Goal: Transaction & Acquisition: Purchase product/service

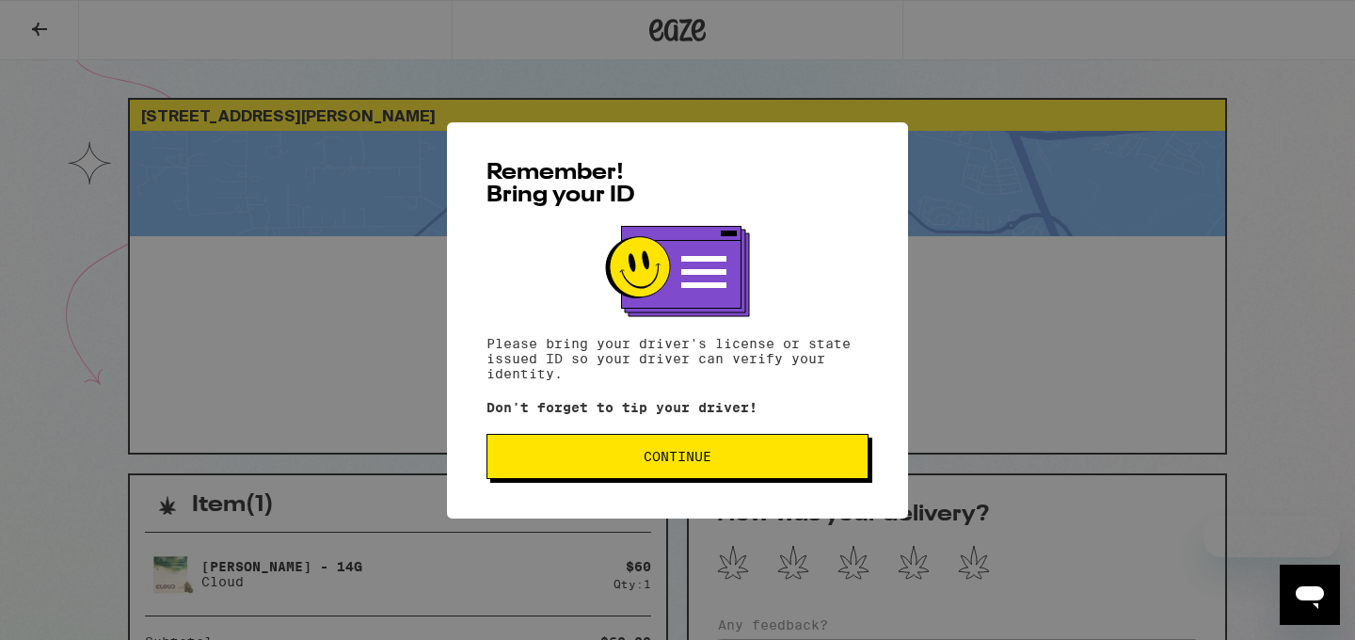
click at [747, 473] on button "Continue" at bounding box center [678, 456] width 382 height 45
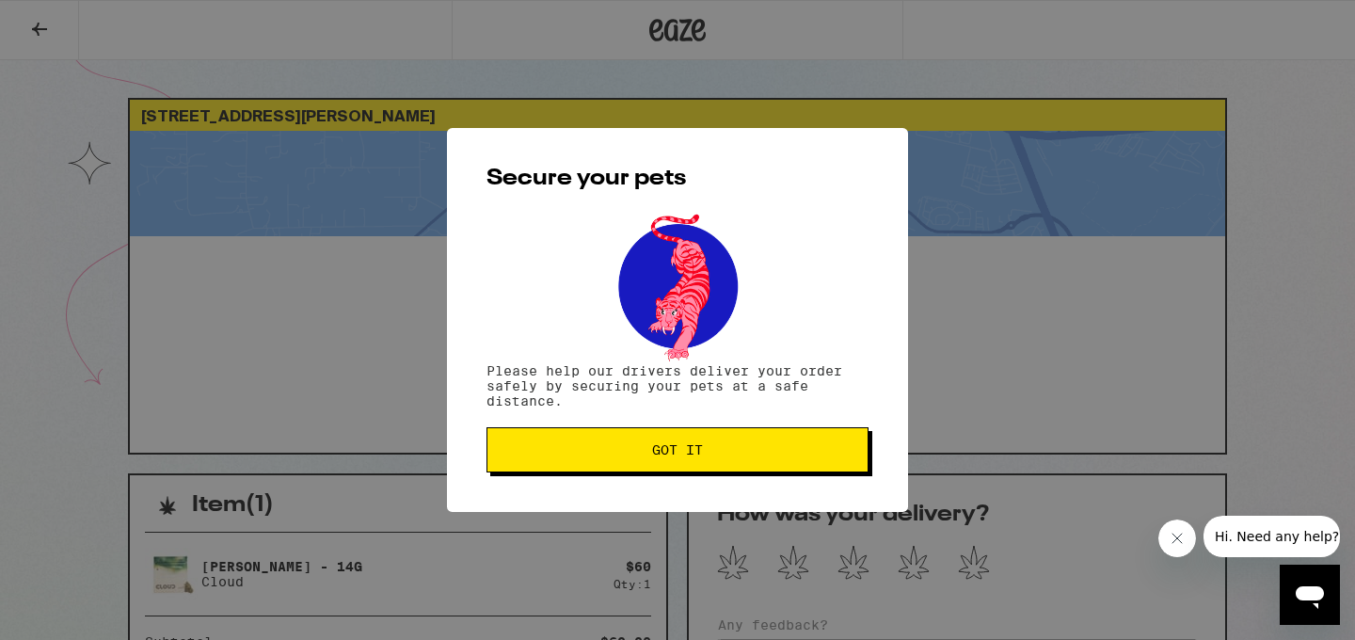
click at [686, 454] on span "Got it" at bounding box center [677, 449] width 51 height 13
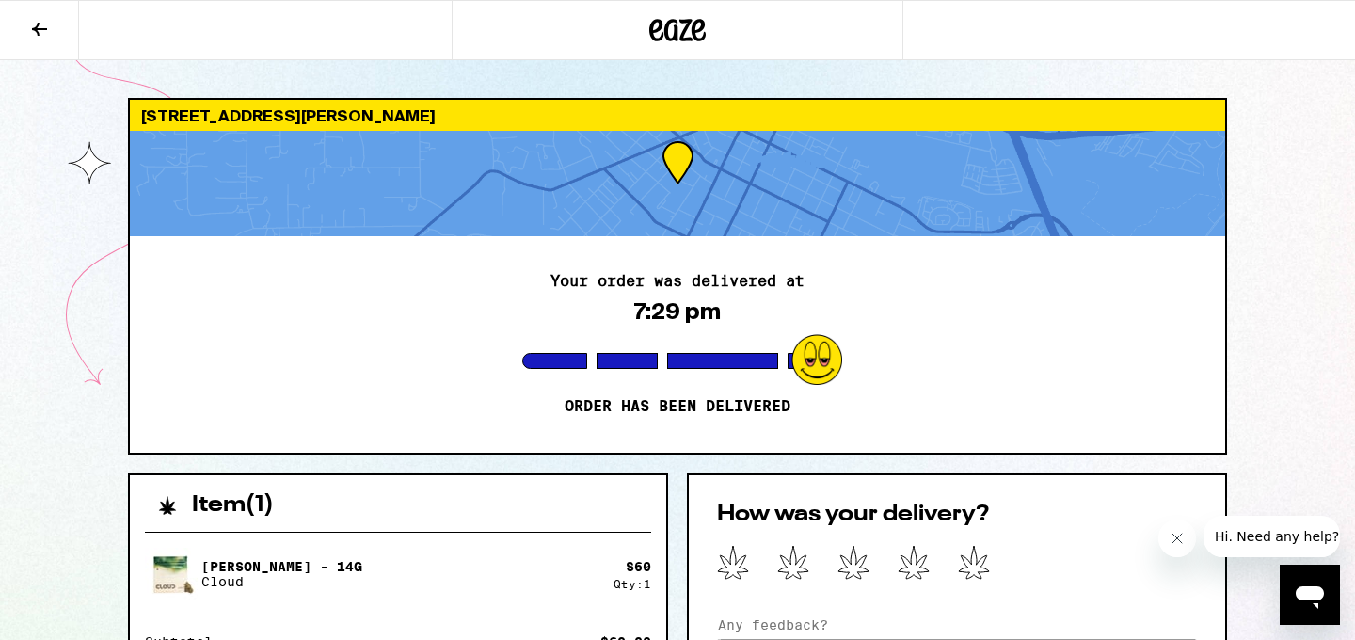
click at [688, 37] on icon at bounding box center [679, 30] width 28 height 23
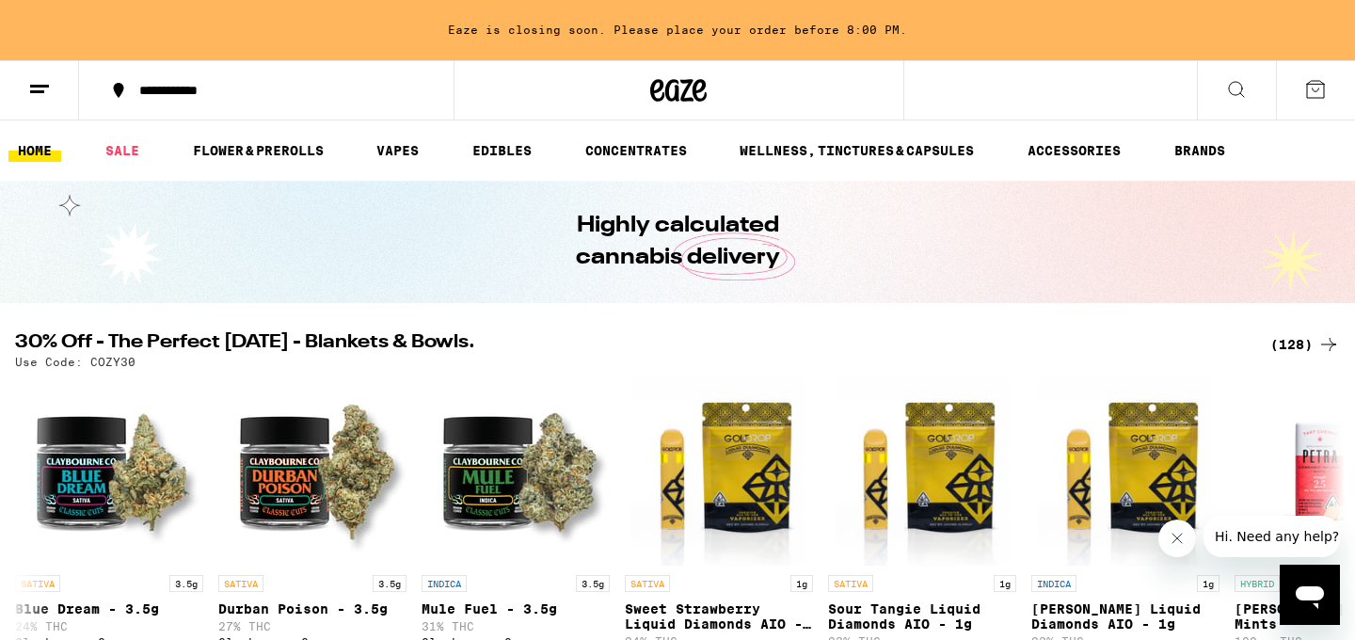
click at [690, 82] on icon at bounding box center [679, 90] width 28 height 23
click at [130, 152] on link "SALE" at bounding box center [122, 150] width 53 height 23
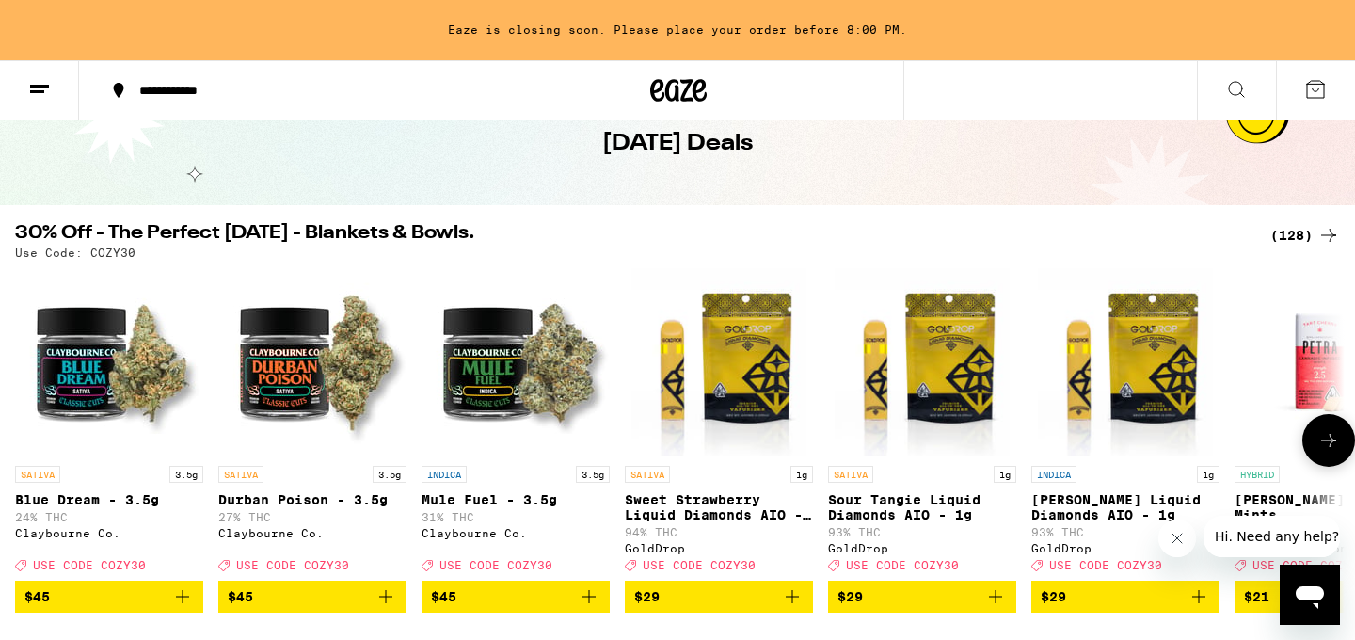
scroll to position [100, 0]
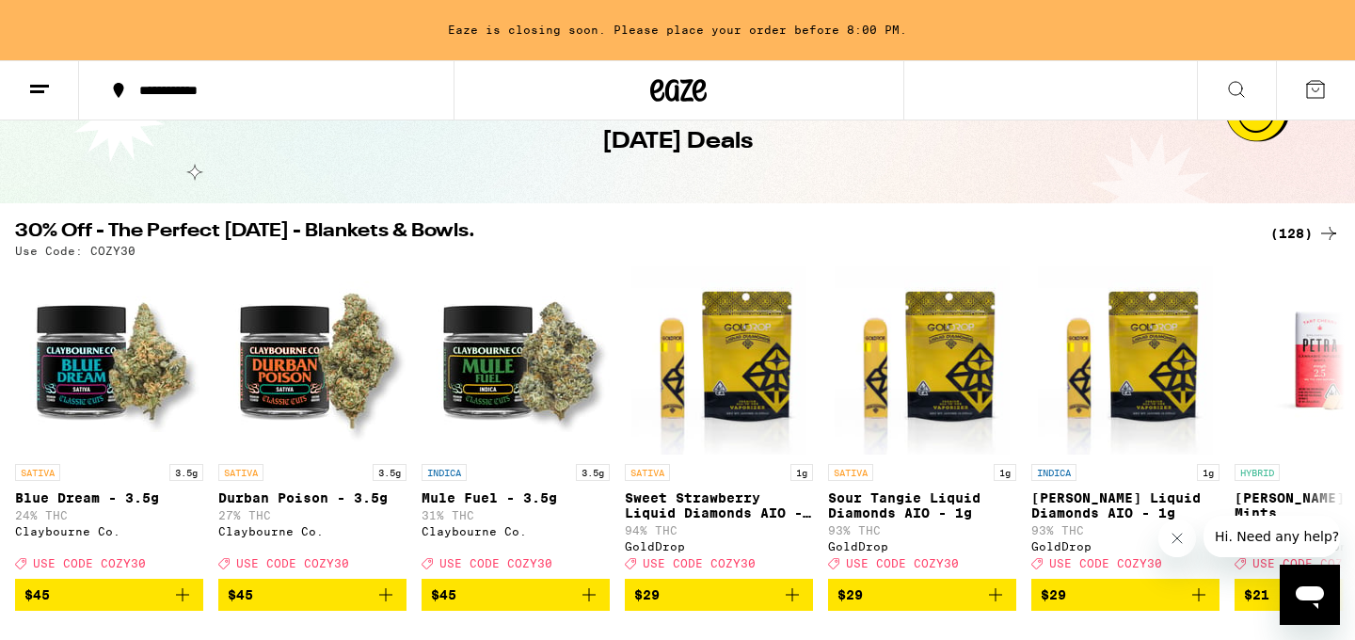
click at [1289, 230] on div "(128)" at bounding box center [1306, 233] width 70 height 23
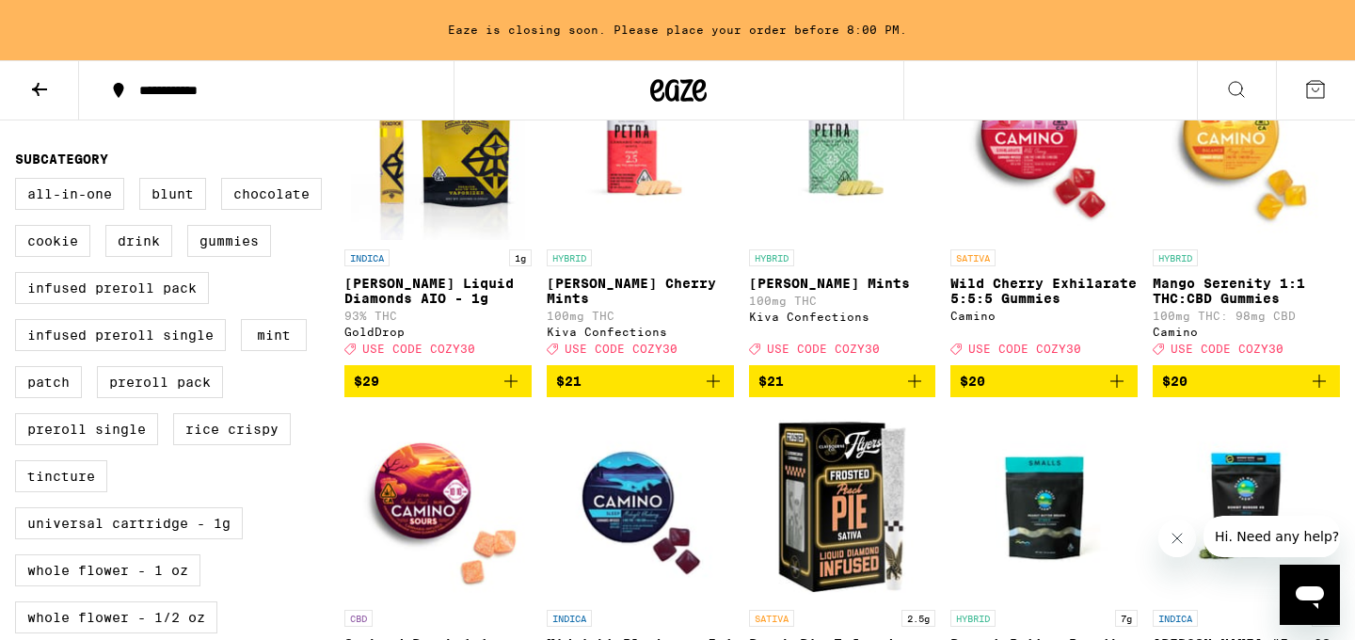
scroll to position [637, 0]
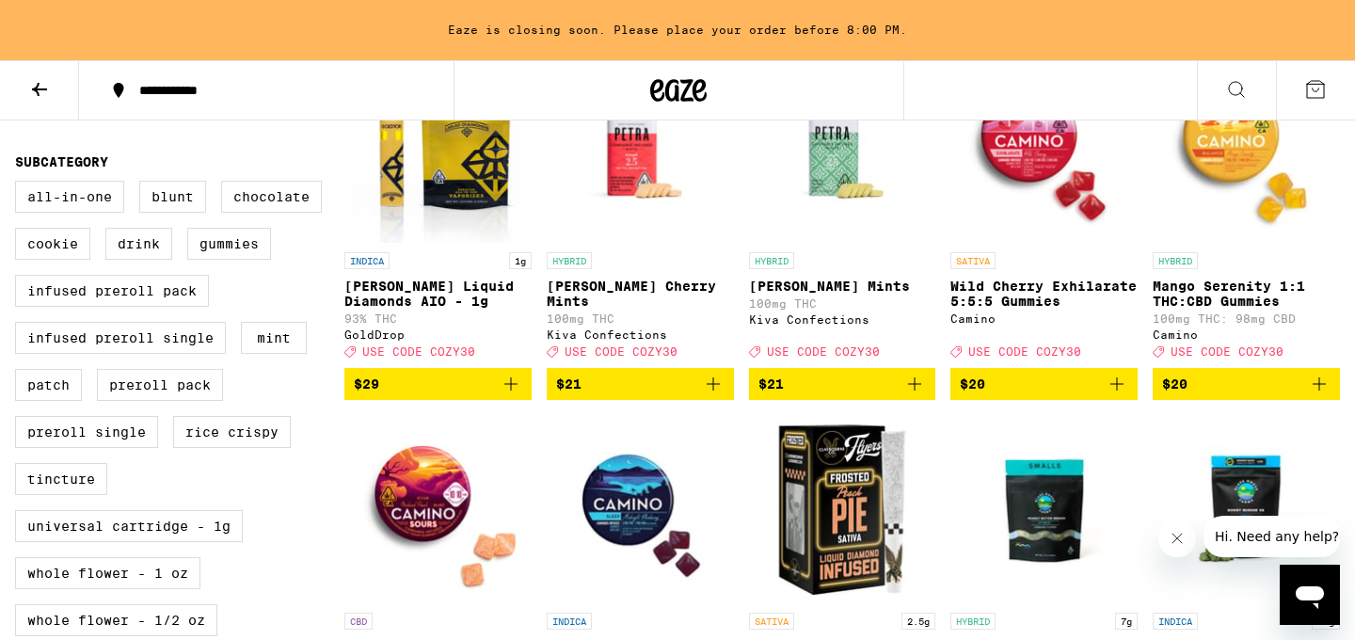
click at [1197, 395] on span "$20" at bounding box center [1246, 384] width 168 height 23
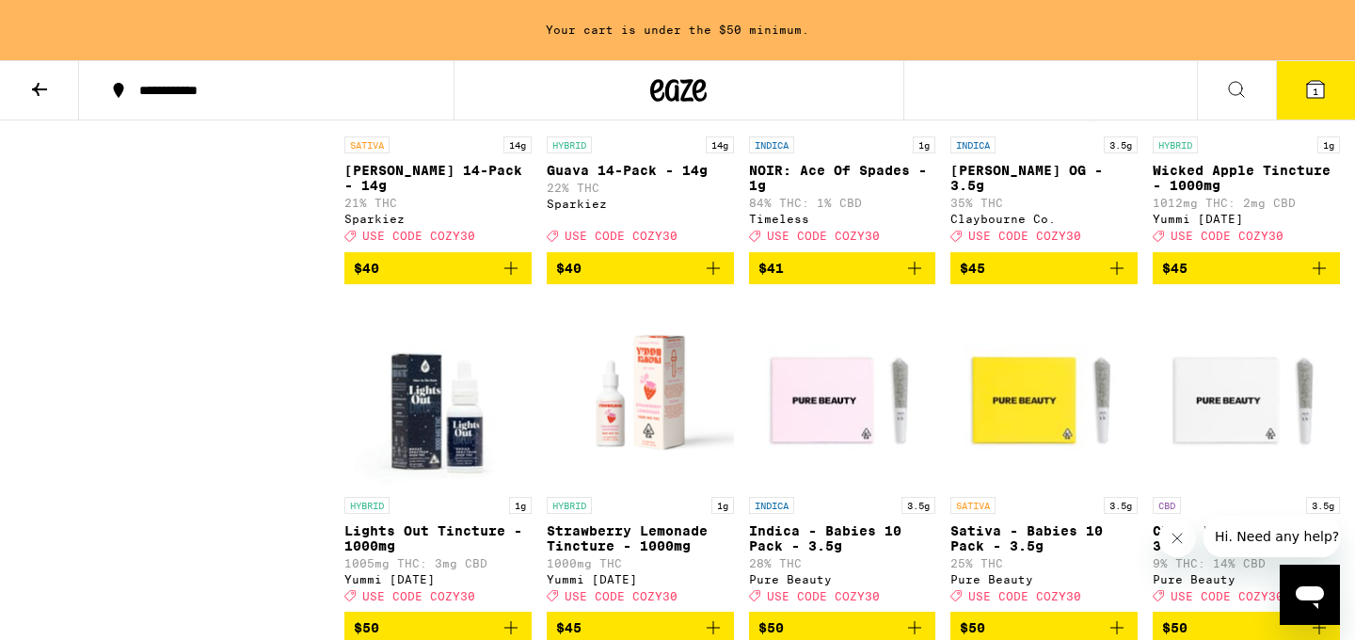
scroll to position [7593, 0]
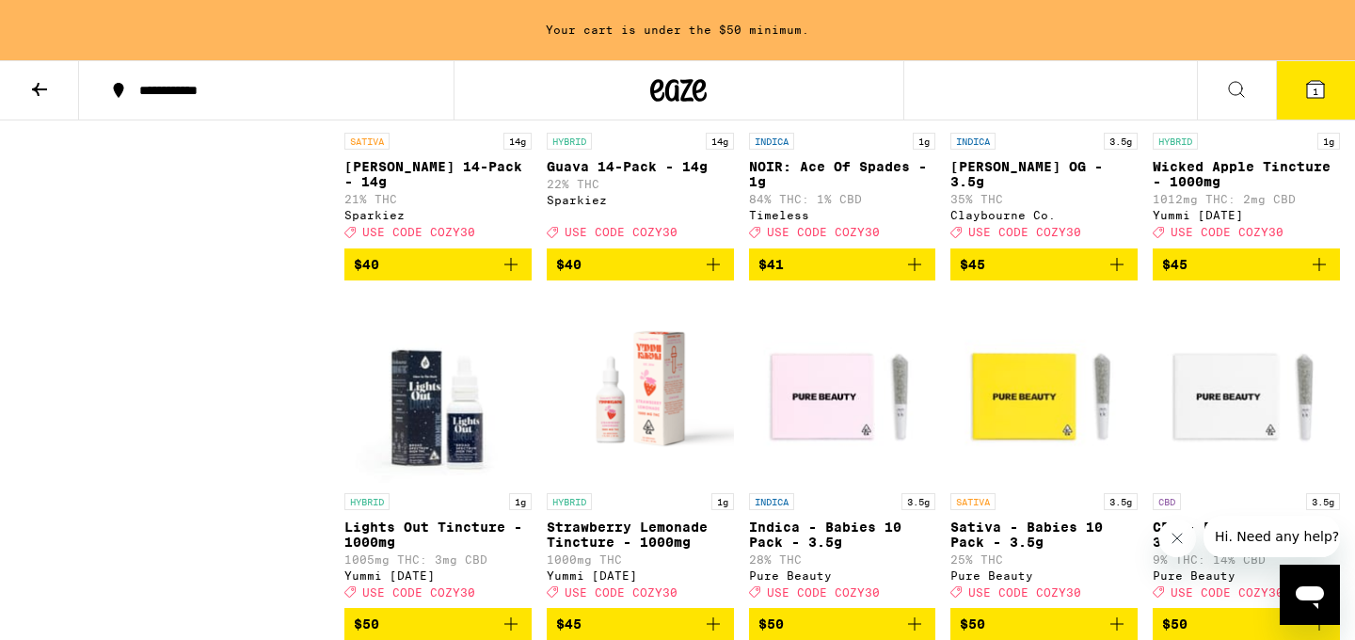
click at [1119, 276] on icon "Add to bag" at bounding box center [1117, 264] width 23 height 23
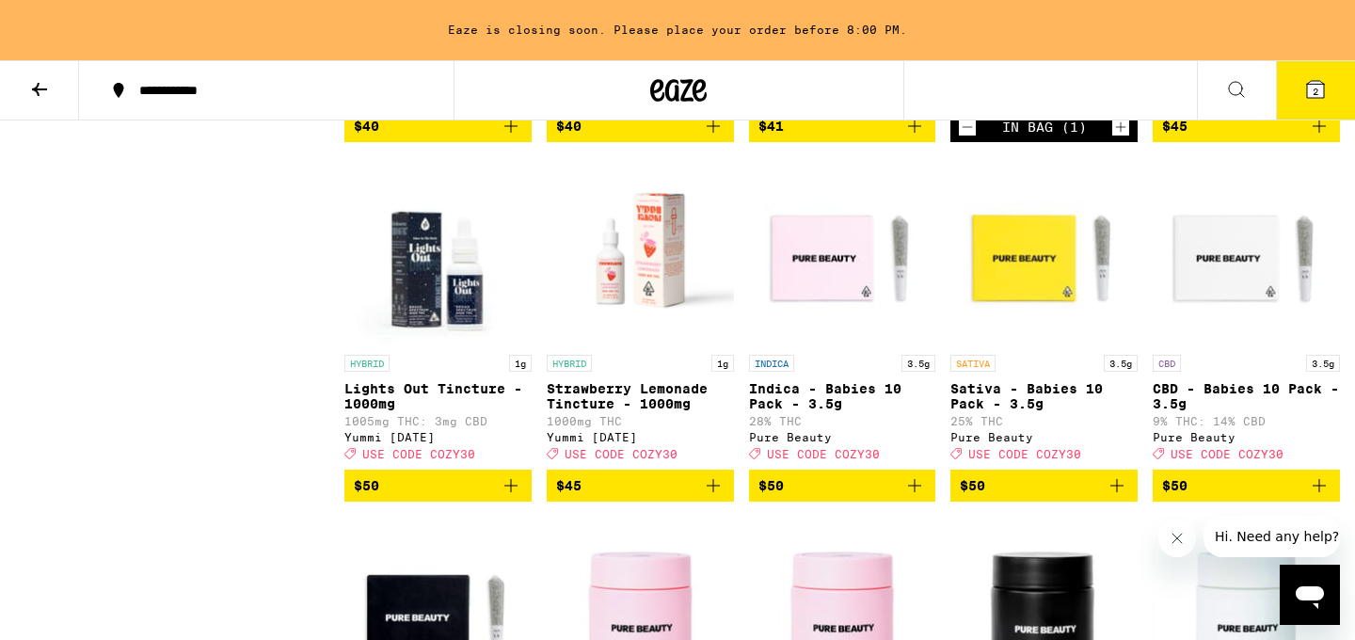
scroll to position [7710, 0]
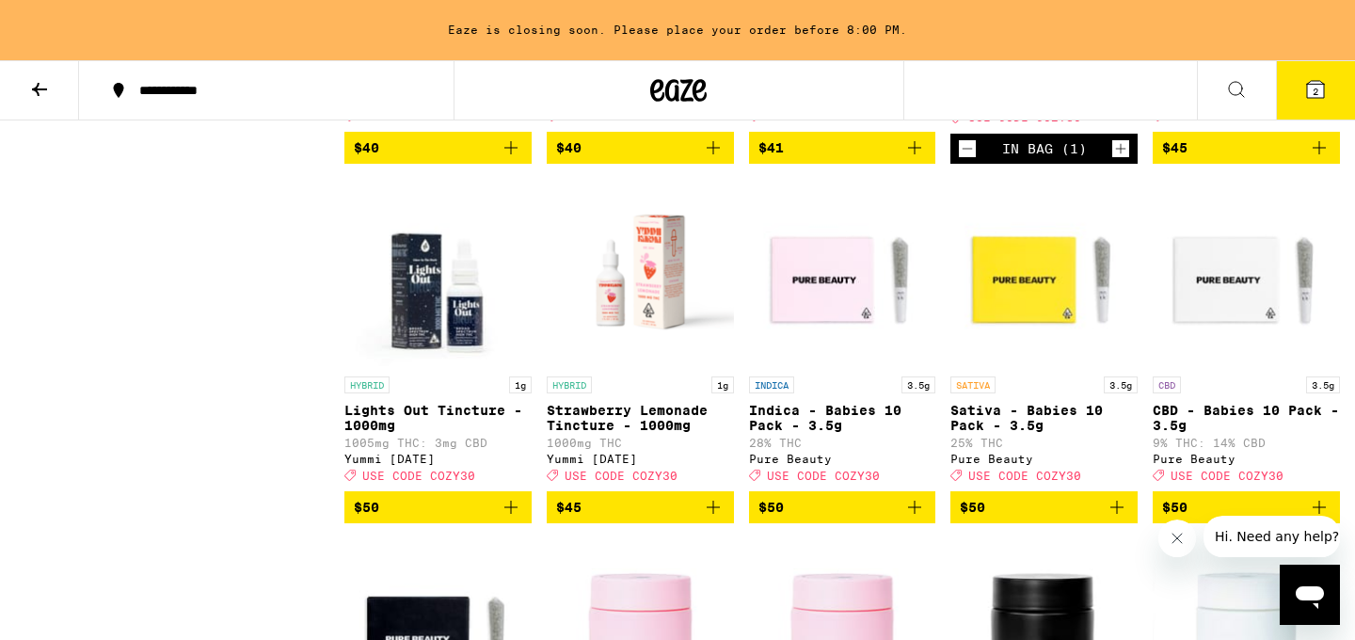
click at [961, 160] on icon "Decrement" at bounding box center [967, 148] width 17 height 23
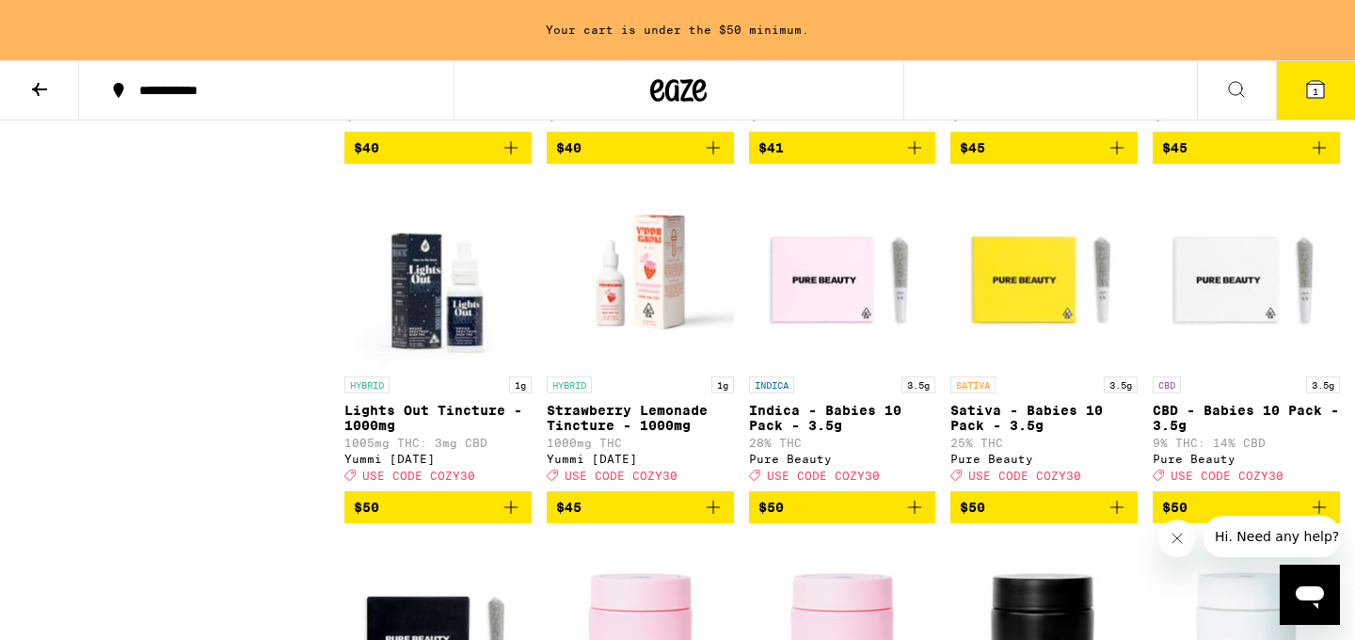
click at [1118, 159] on icon "Add to bag" at bounding box center [1117, 147] width 23 height 23
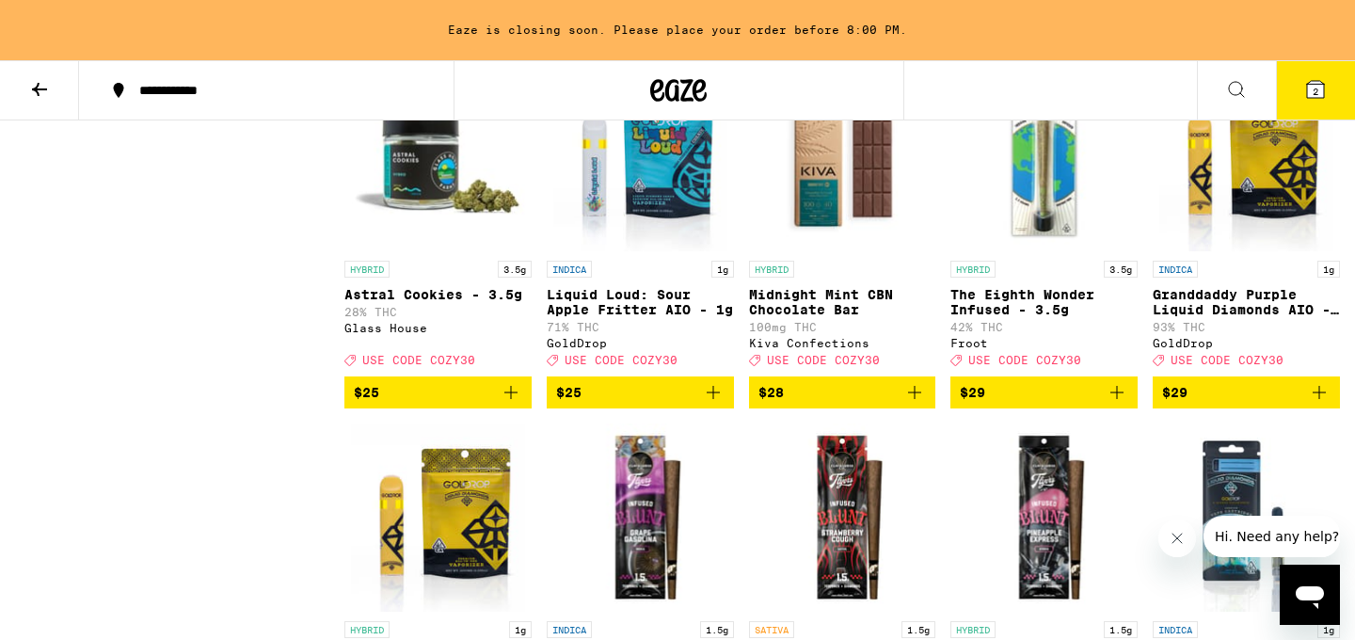
scroll to position [5772, 0]
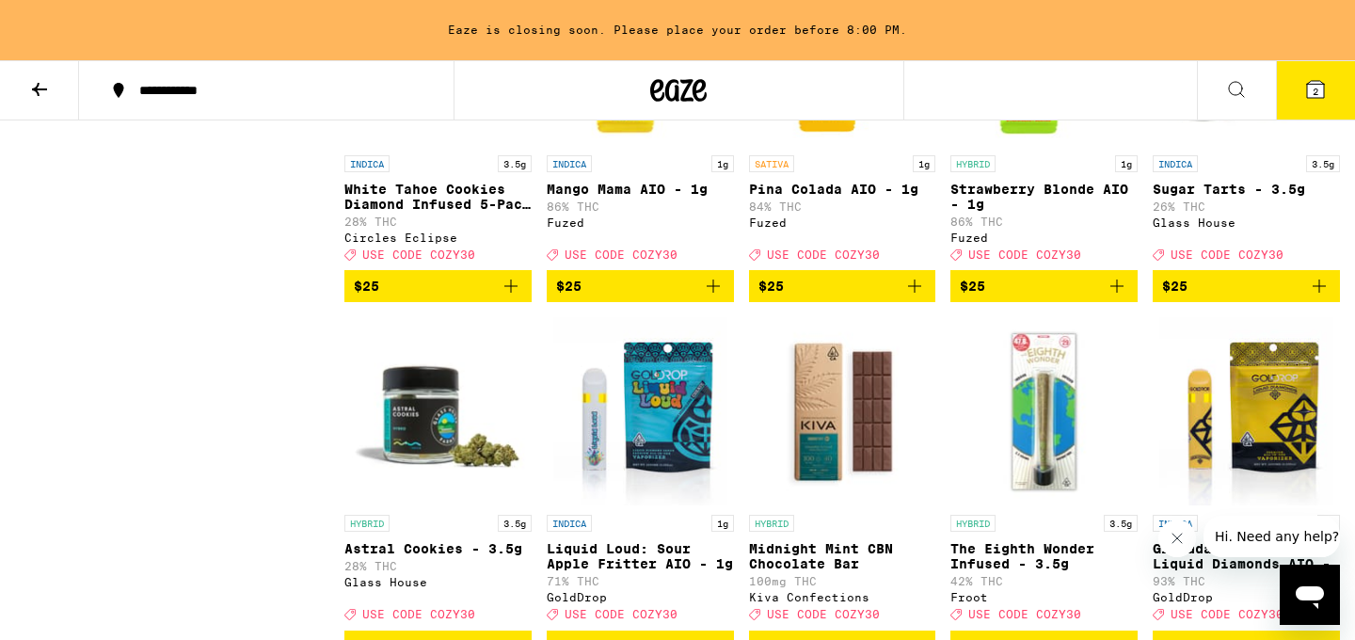
click at [1216, 297] on span "$25" at bounding box center [1246, 286] width 168 height 23
click at [1313, 100] on icon at bounding box center [1316, 89] width 23 height 23
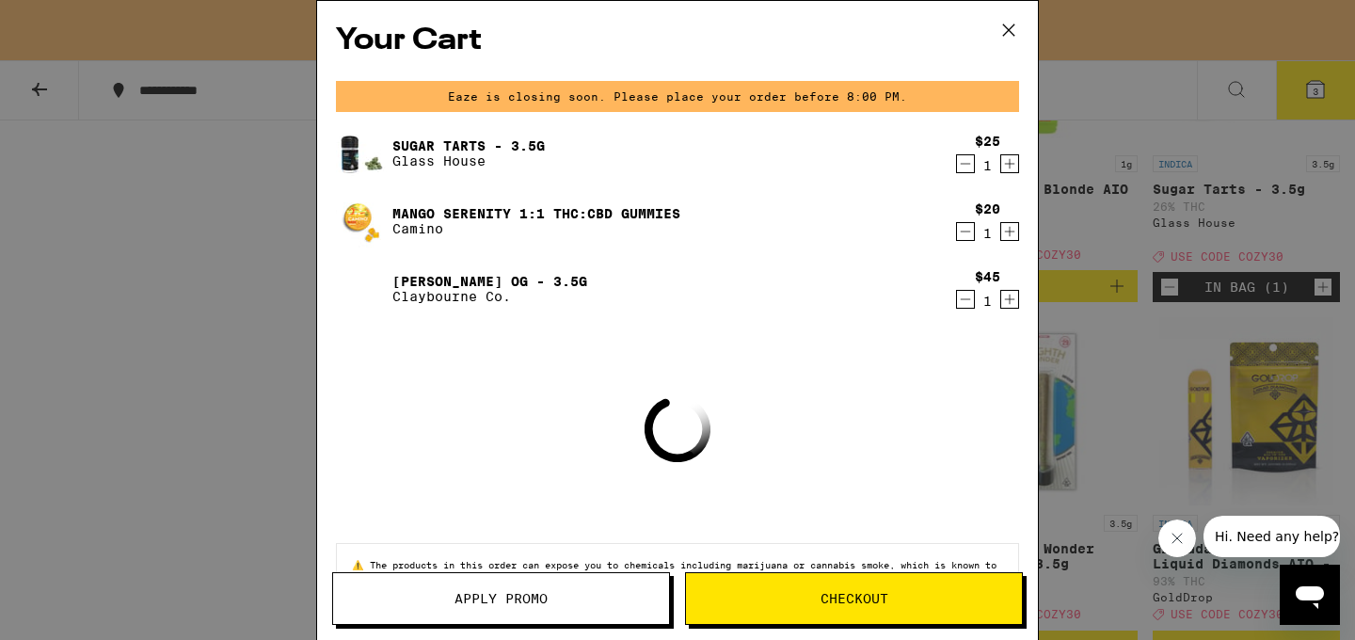
click at [1004, 26] on icon at bounding box center [1009, 30] width 28 height 28
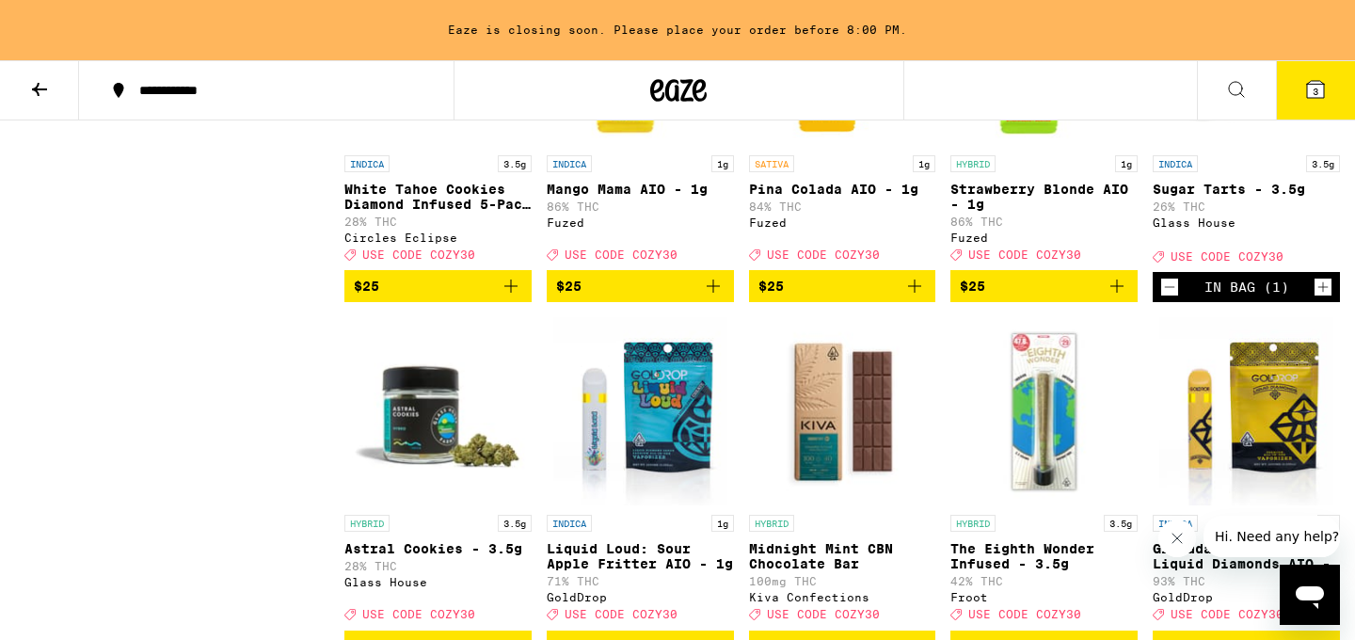
click at [1308, 104] on button "3" at bounding box center [1315, 90] width 79 height 58
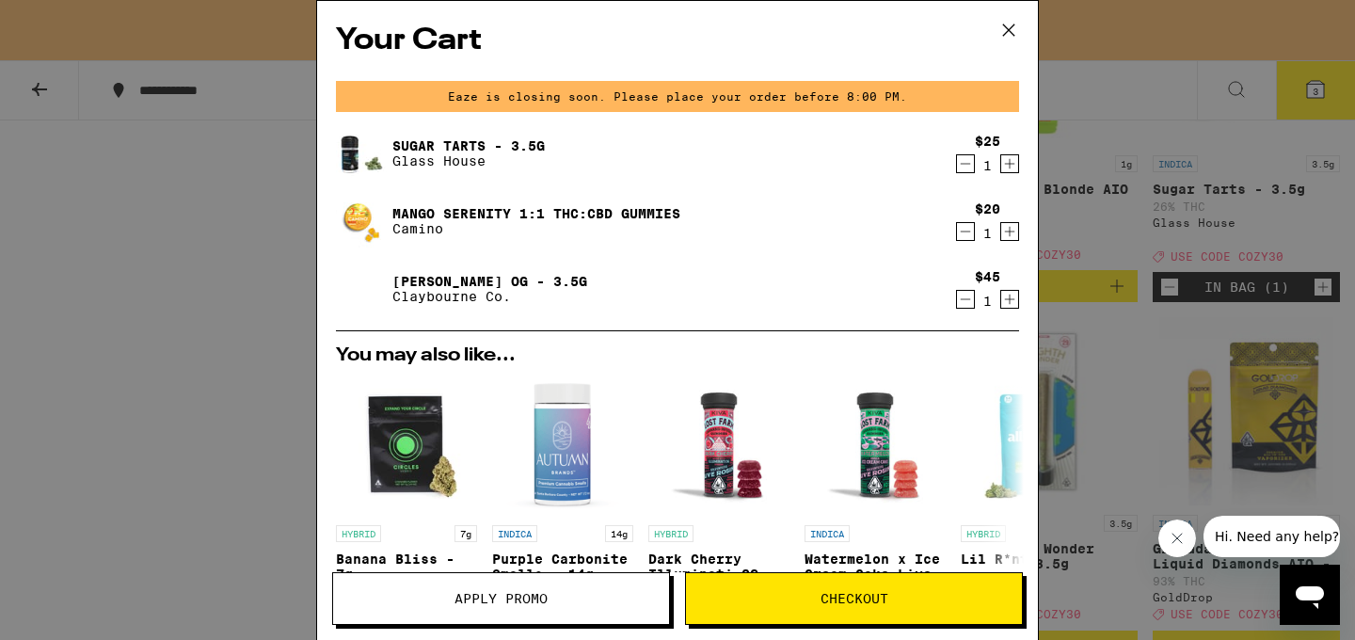
click at [1008, 162] on icon "Increment" at bounding box center [1009, 163] width 17 height 23
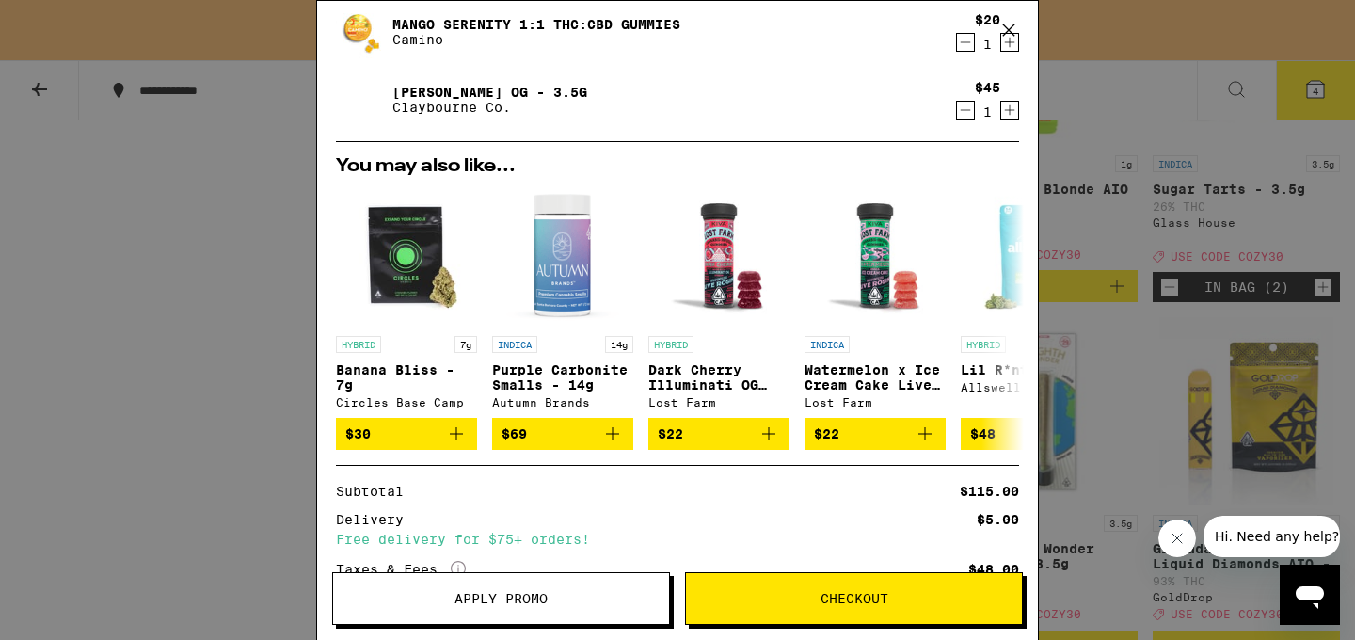
scroll to position [197, 0]
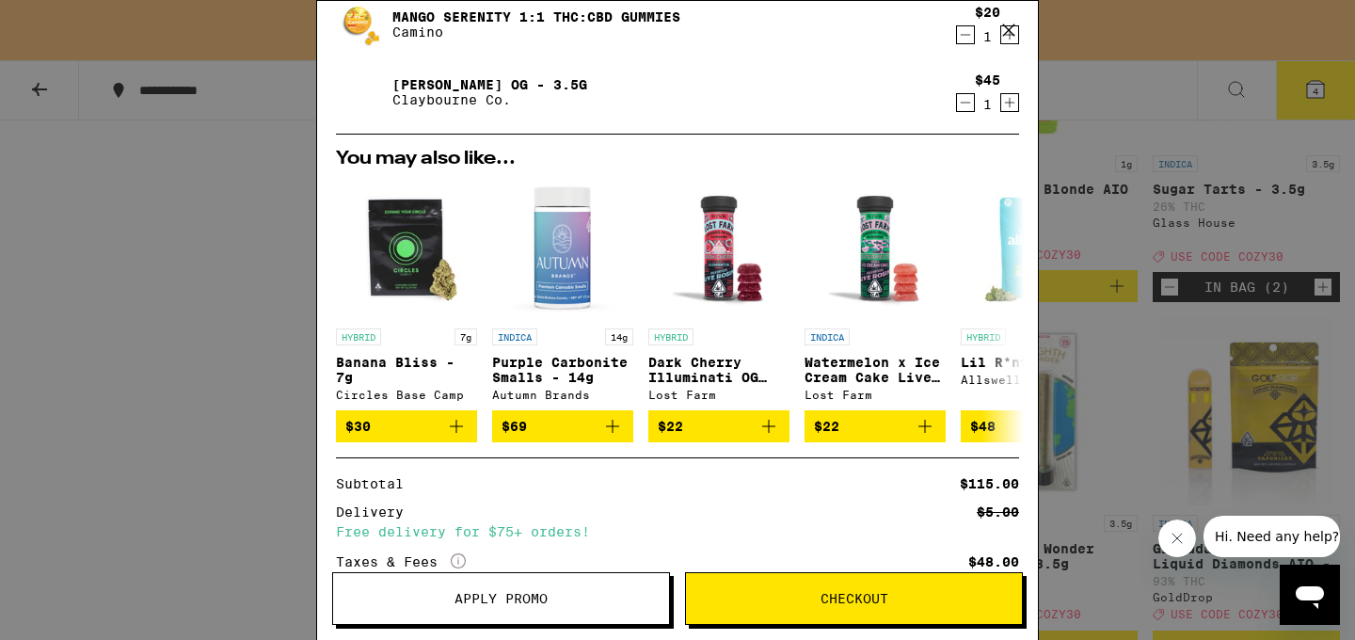
click at [1012, 28] on icon at bounding box center [1009, 30] width 28 height 28
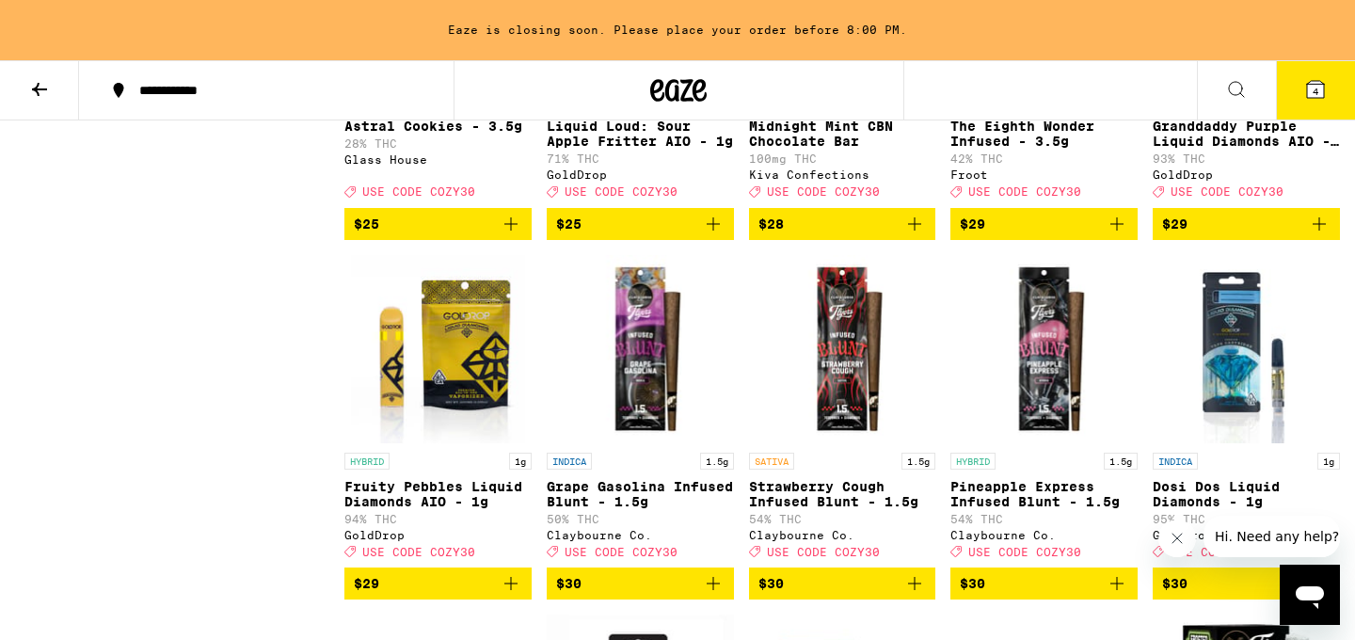
scroll to position [6197, 0]
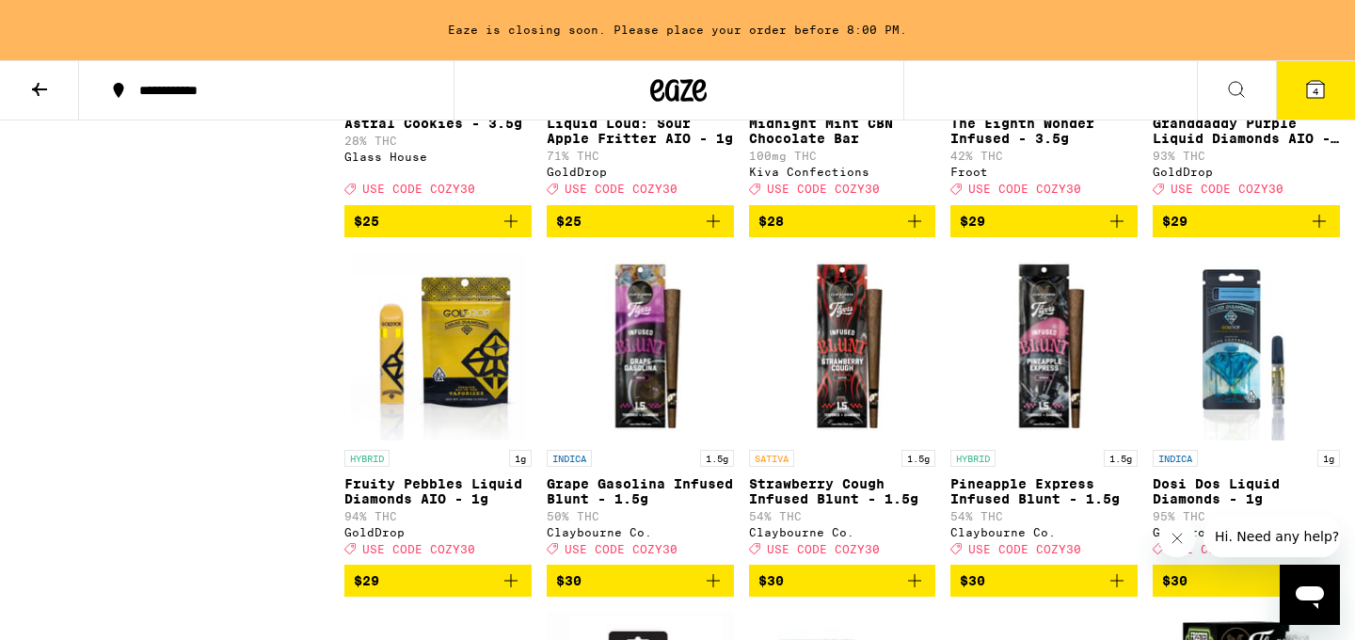
click at [1297, 76] on button "4" at bounding box center [1315, 90] width 79 height 58
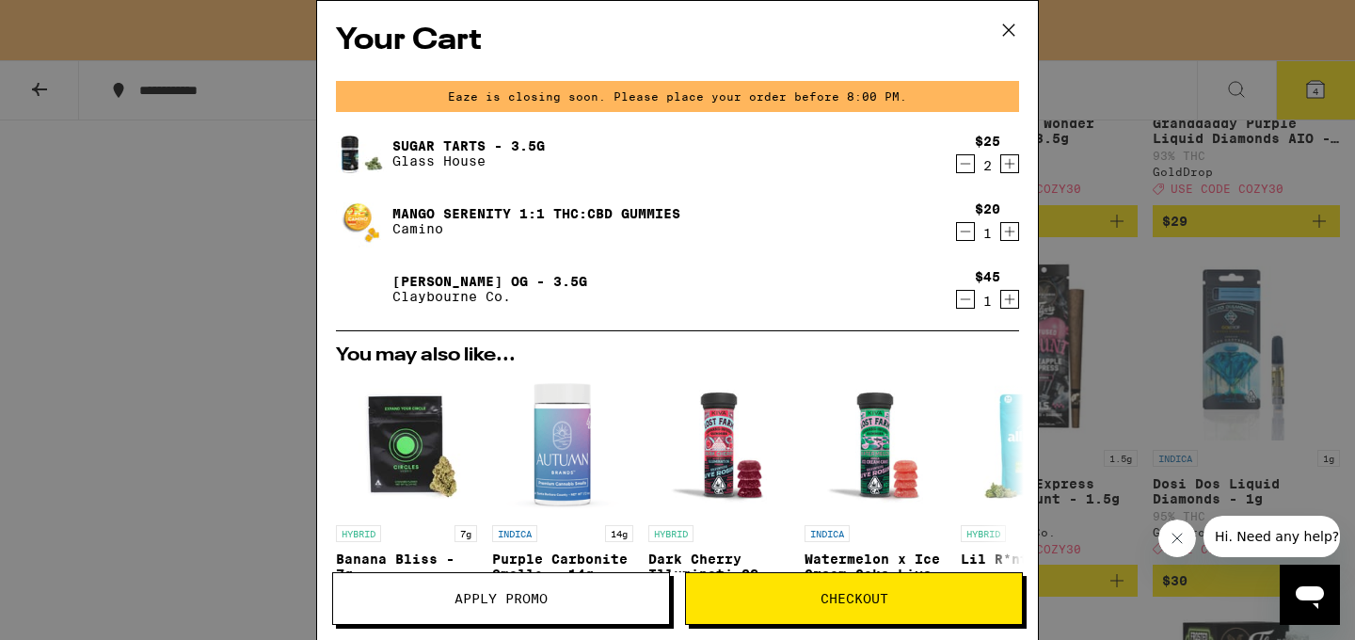
click at [1017, 24] on icon at bounding box center [1009, 30] width 28 height 28
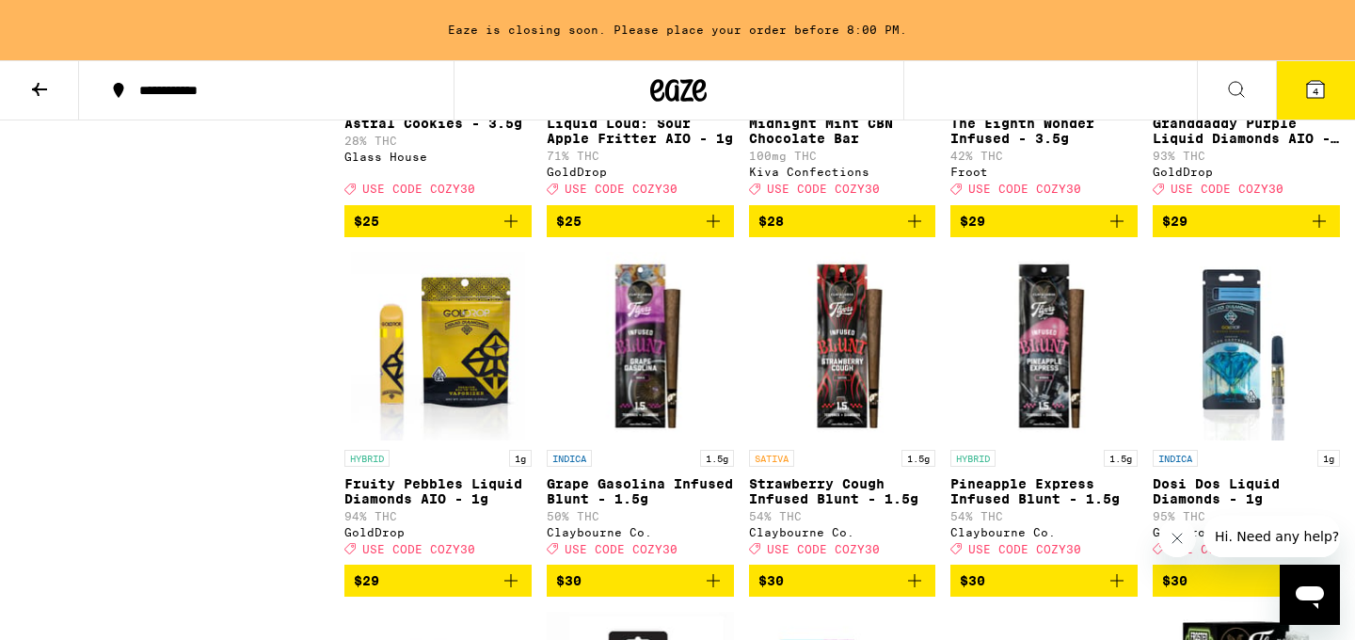
click at [1299, 90] on button "4" at bounding box center [1315, 90] width 79 height 58
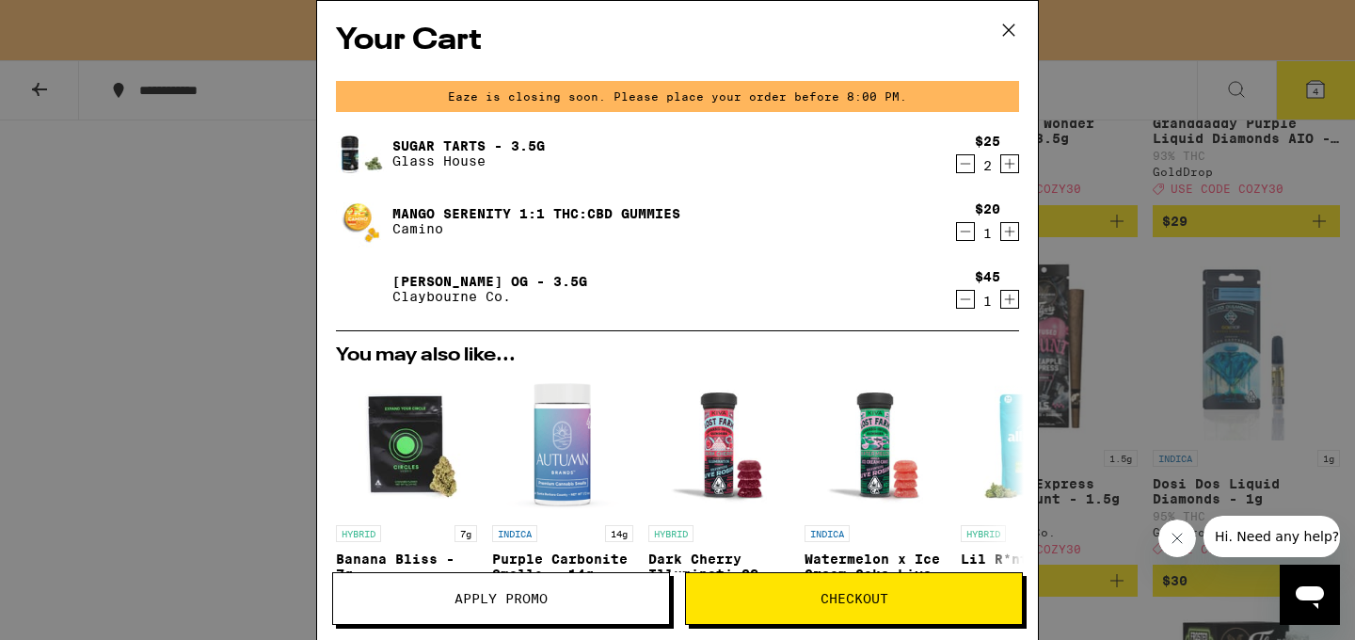
click at [548, 596] on span "Apply Promo" at bounding box center [501, 598] width 336 height 13
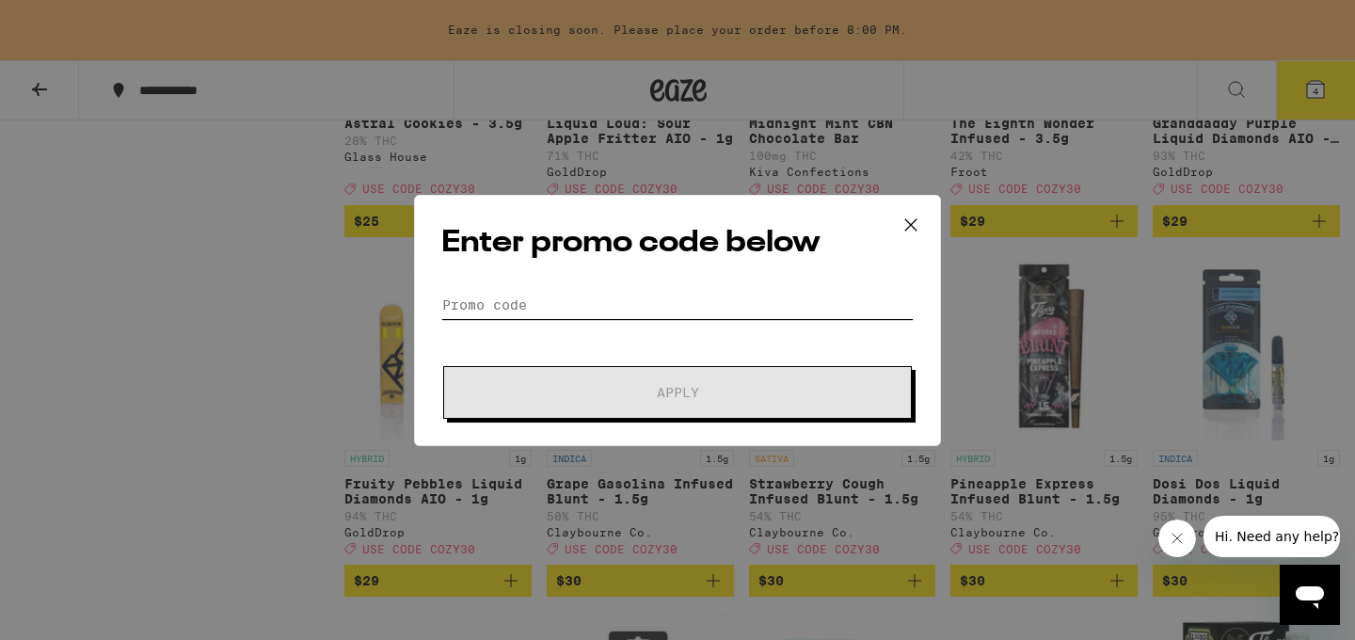
click at [485, 296] on input "Promo Code" at bounding box center [677, 305] width 473 height 28
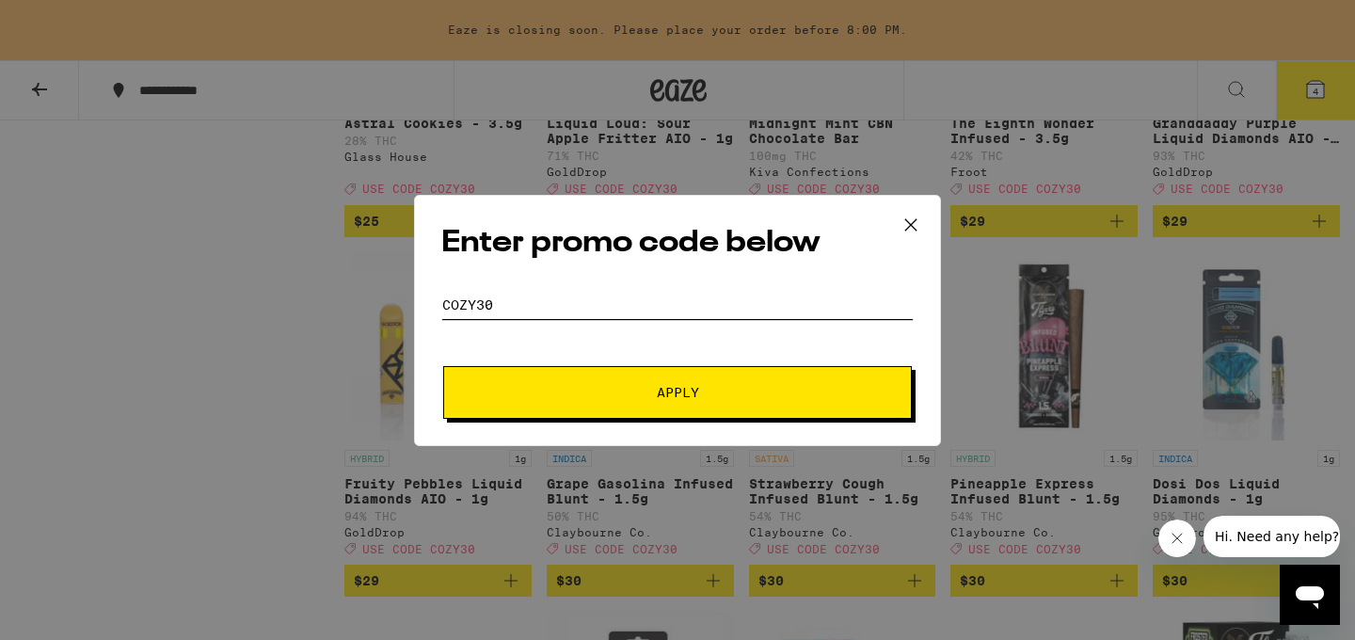
type input "cozy30"
click at [633, 398] on button "Apply" at bounding box center [677, 392] width 469 height 53
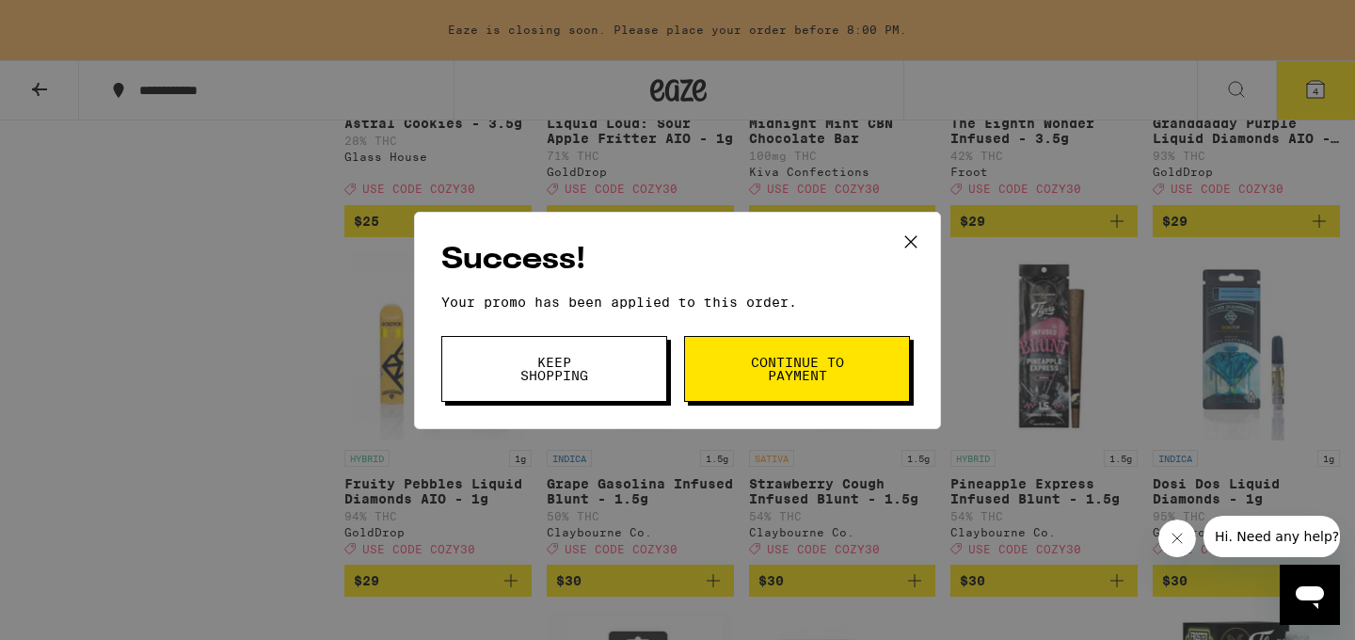
click at [842, 376] on span "Continue to payment" at bounding box center [797, 369] width 96 height 26
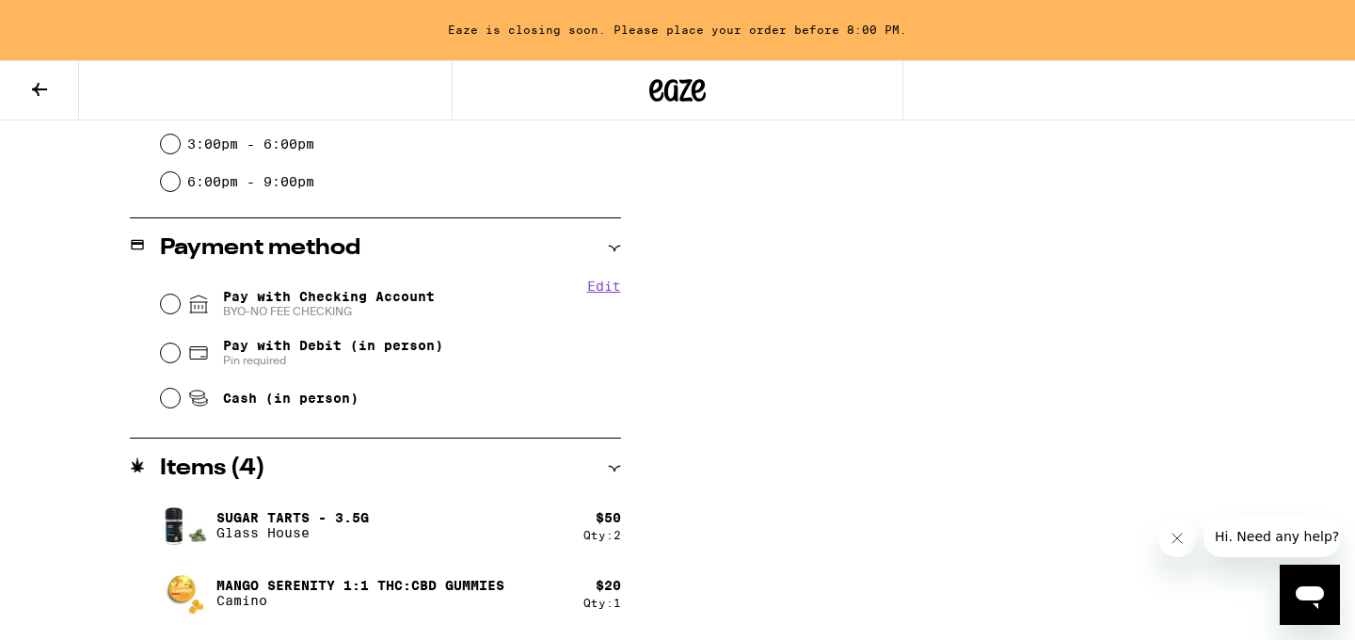
scroll to position [717, 0]
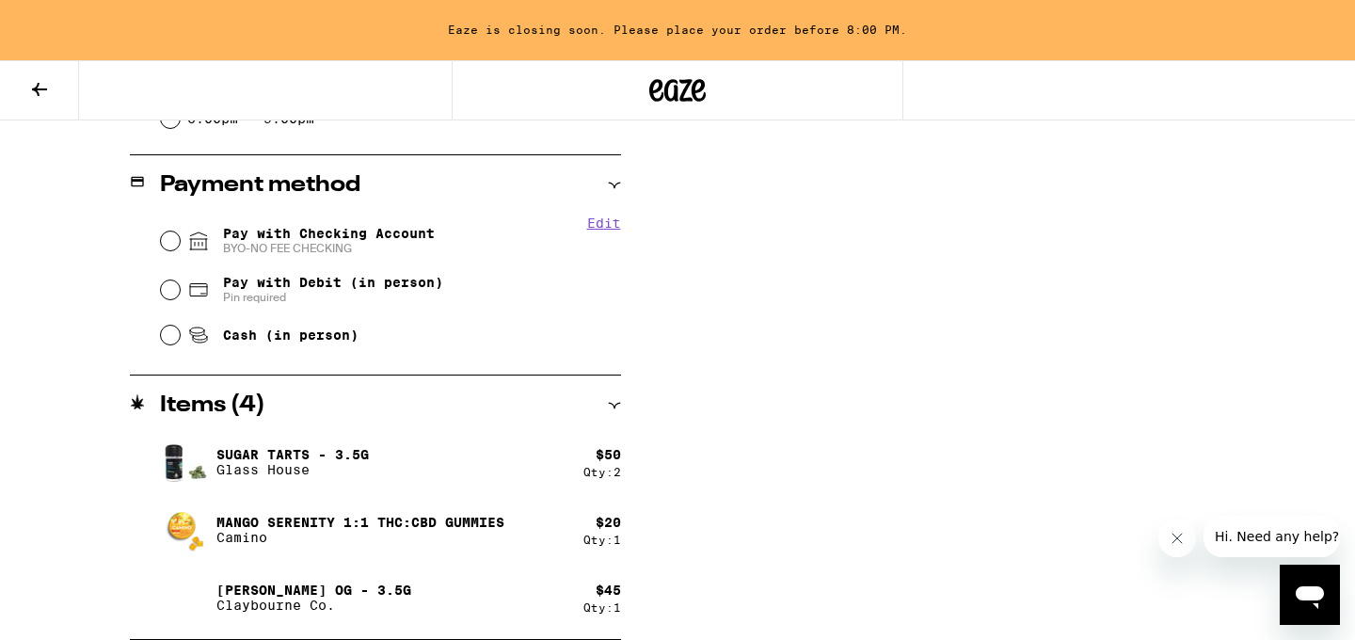
click at [27, 100] on button at bounding box center [39, 90] width 79 height 59
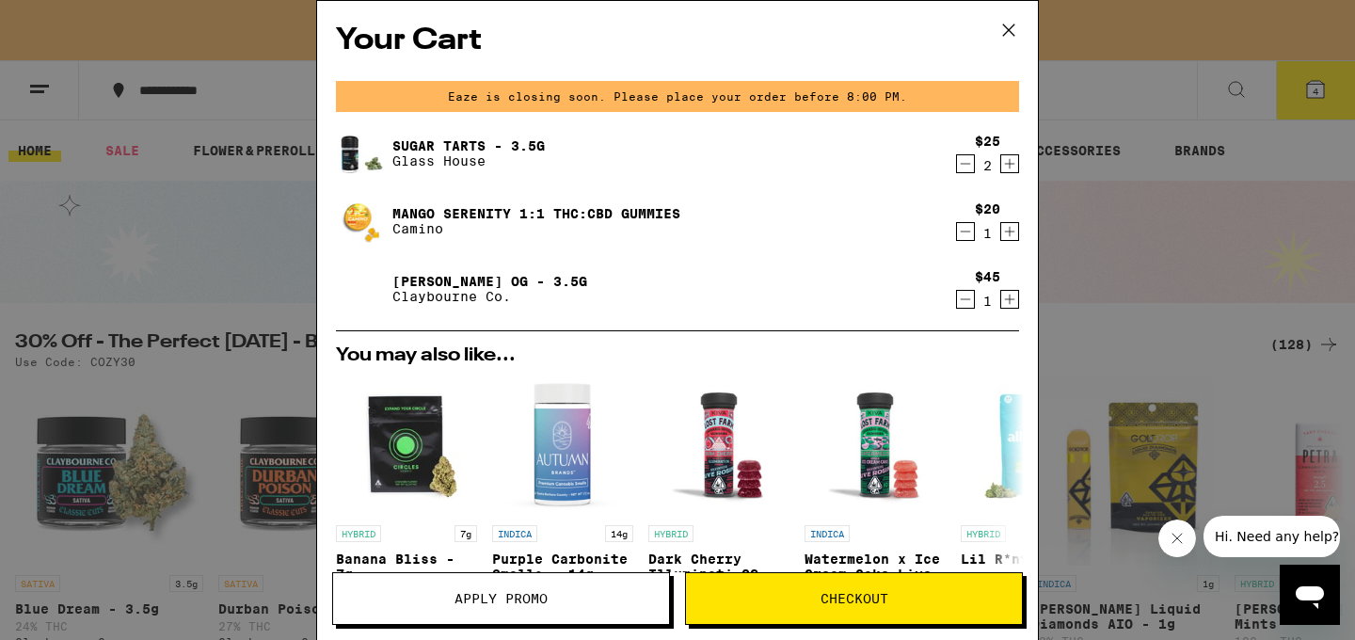
click at [965, 164] on icon "Decrement" at bounding box center [965, 163] width 17 height 23
click at [1014, 304] on icon "Increment" at bounding box center [1009, 299] width 17 height 23
click at [600, 601] on span "Apply Promo" at bounding box center [501, 598] width 336 height 13
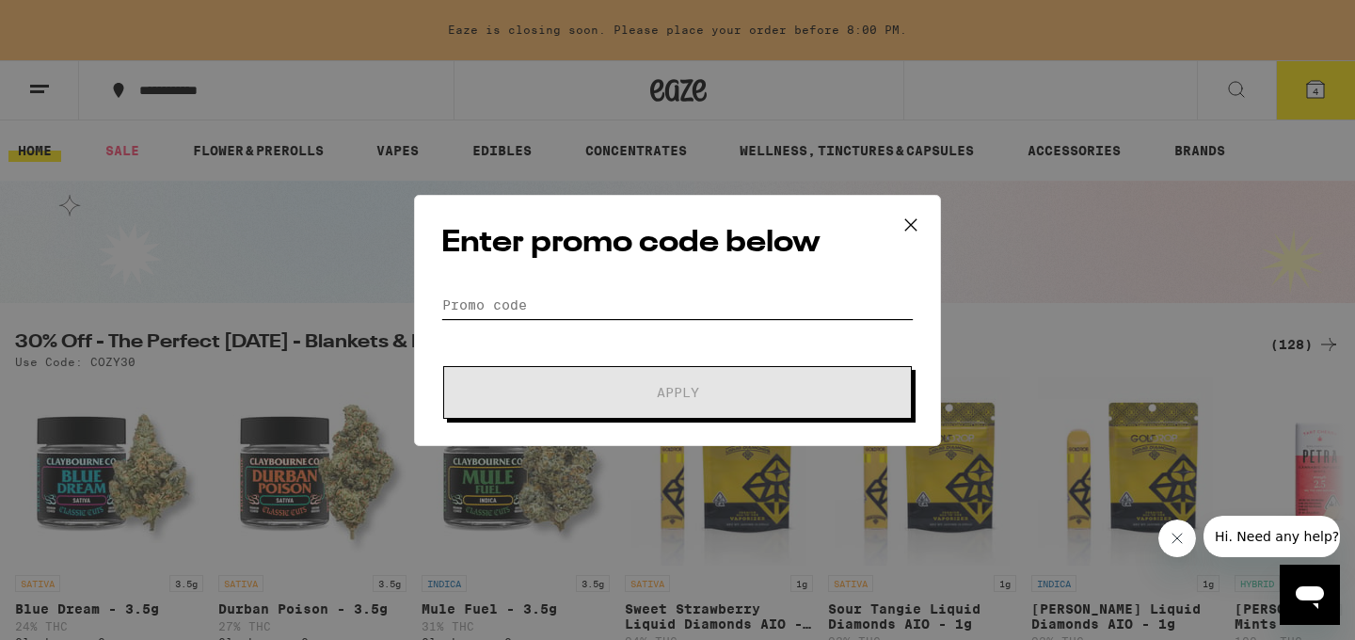
click at [581, 303] on input "Promo Code" at bounding box center [677, 305] width 473 height 28
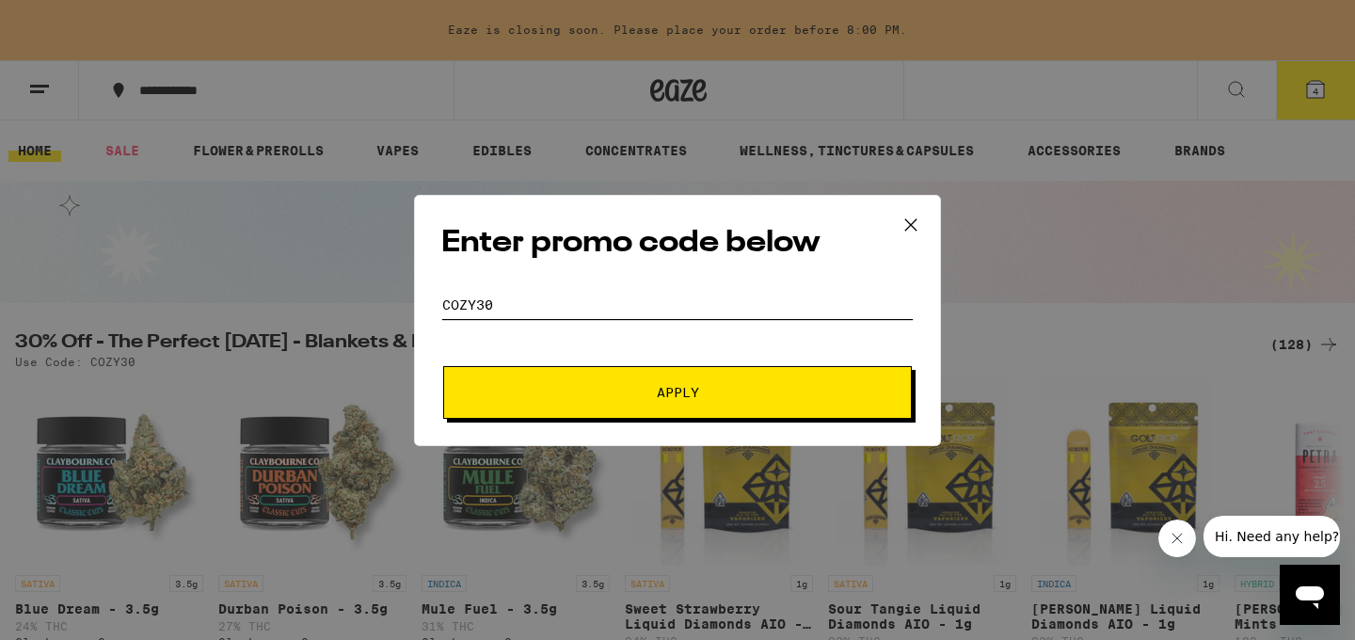
type input "cozy30"
click at [608, 378] on button "Apply" at bounding box center [677, 392] width 469 height 53
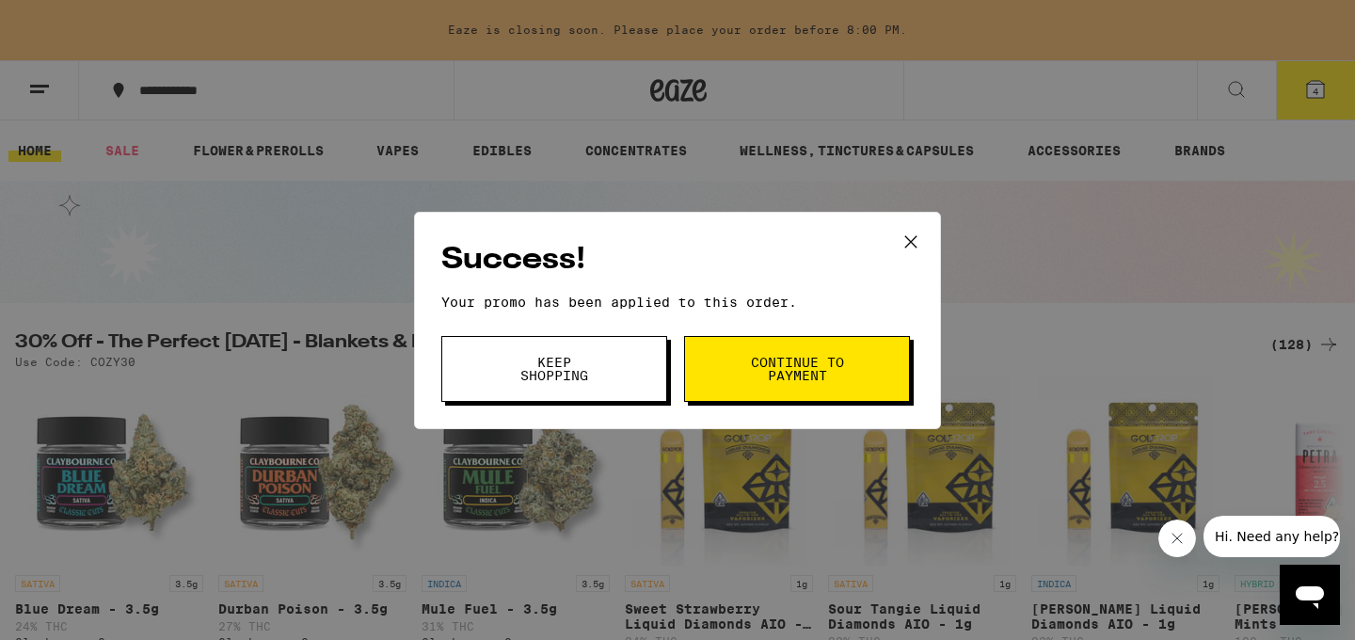
click at [831, 362] on span "Continue to payment" at bounding box center [797, 369] width 96 height 26
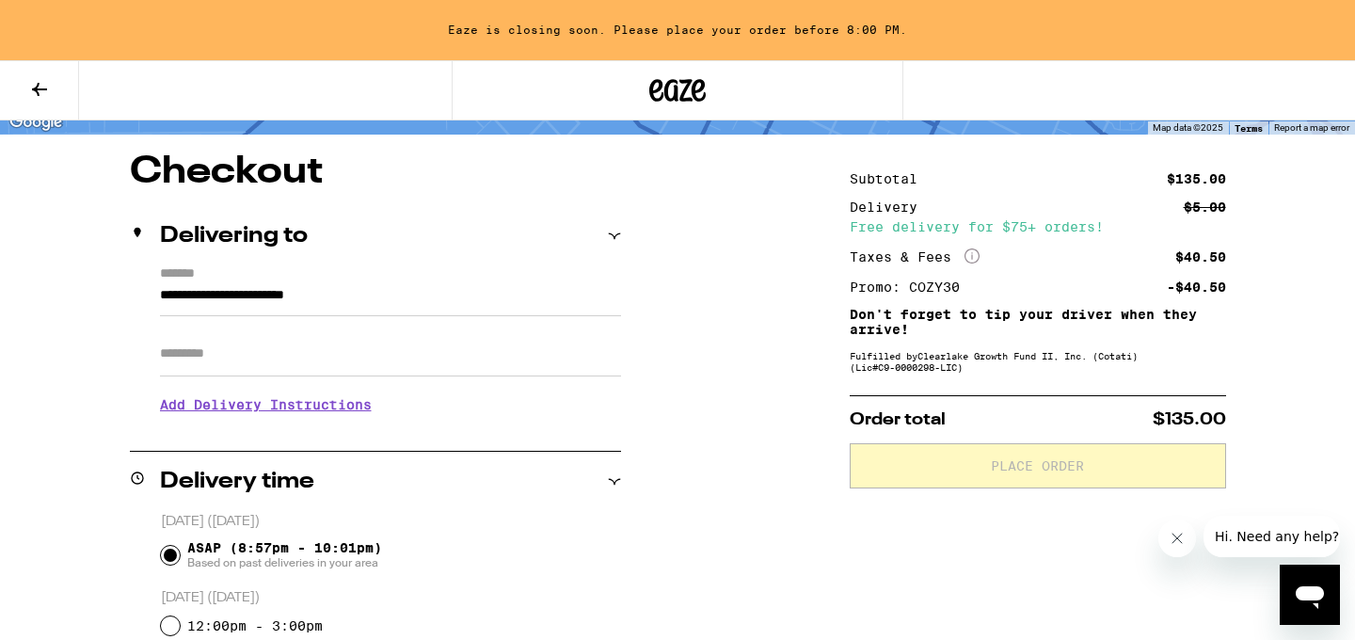
scroll to position [141, 0]
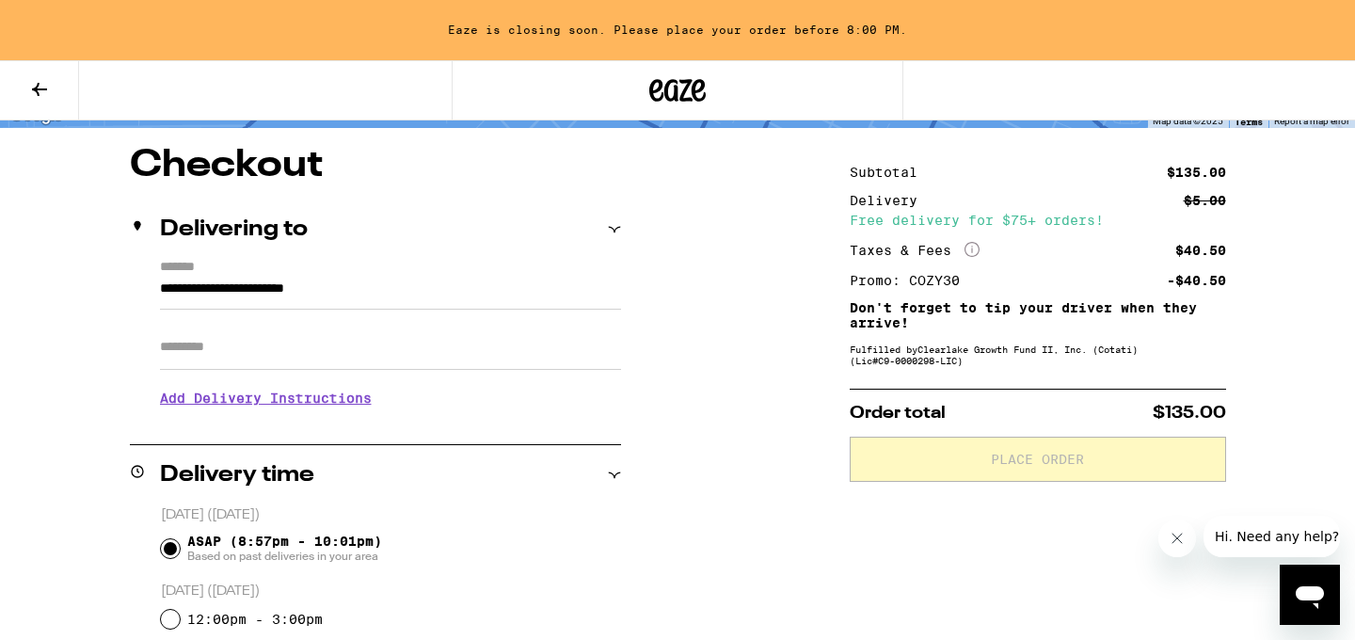
click at [33, 85] on icon at bounding box center [39, 89] width 23 height 23
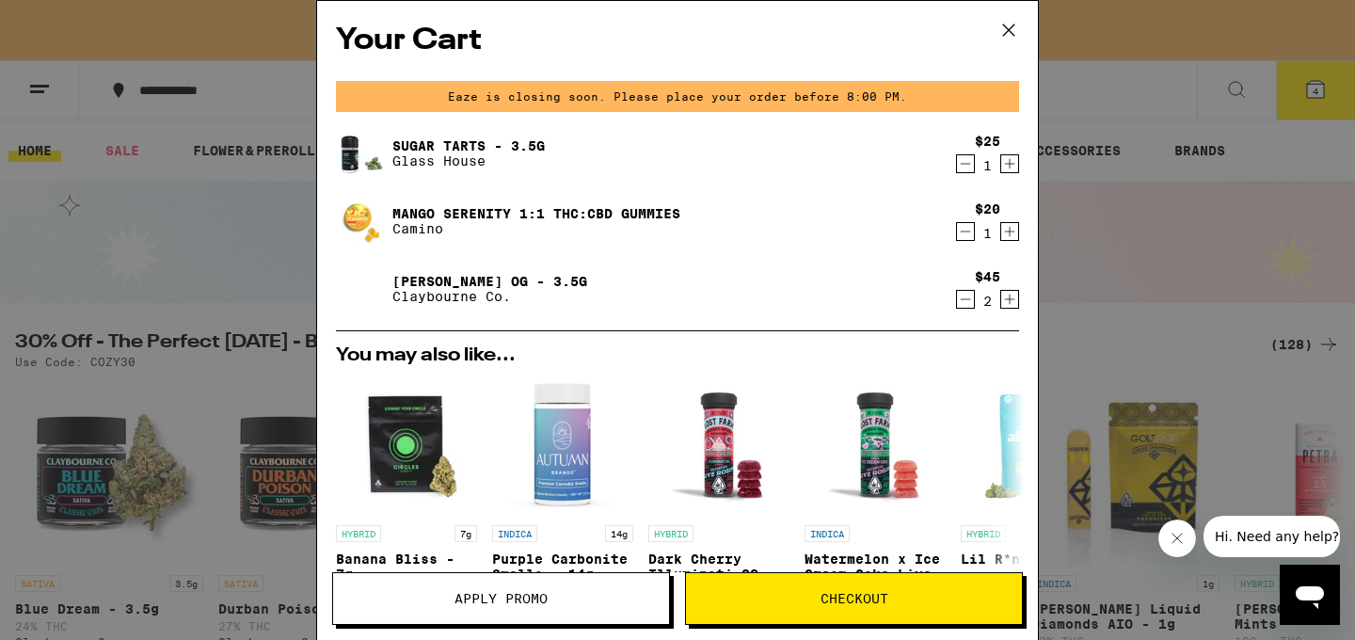
click at [967, 237] on icon "Decrement" at bounding box center [965, 231] width 17 height 23
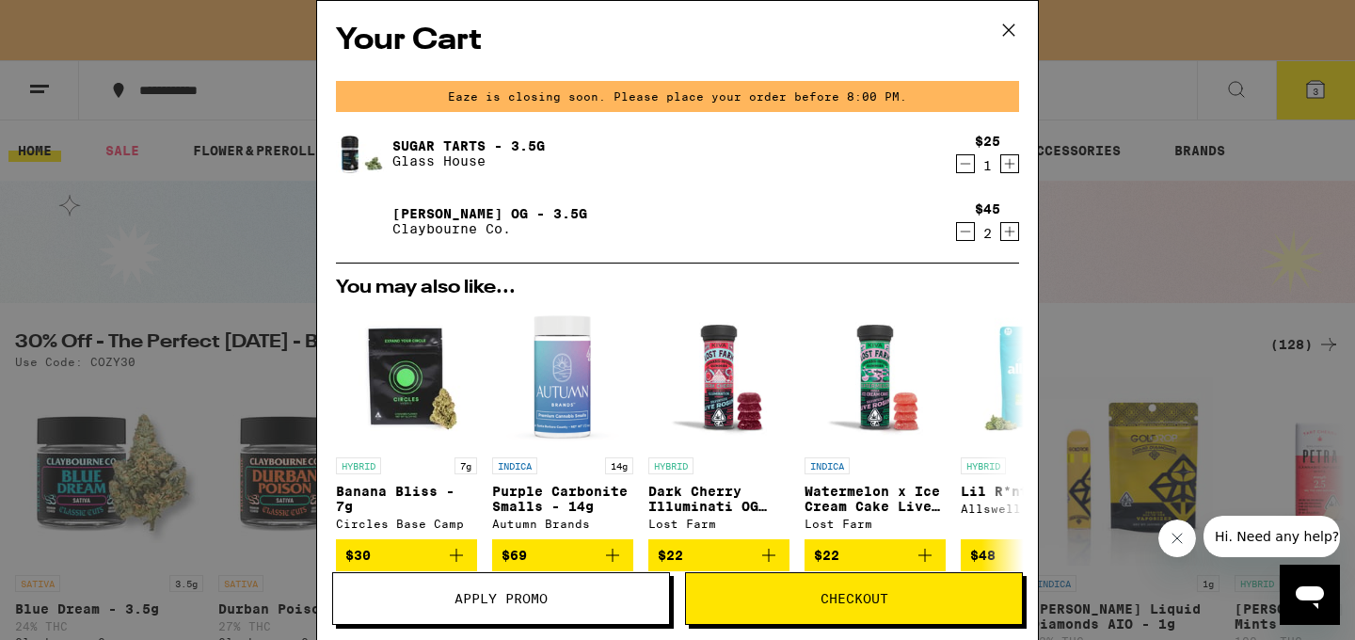
click at [887, 597] on span "Checkout" at bounding box center [855, 598] width 68 height 13
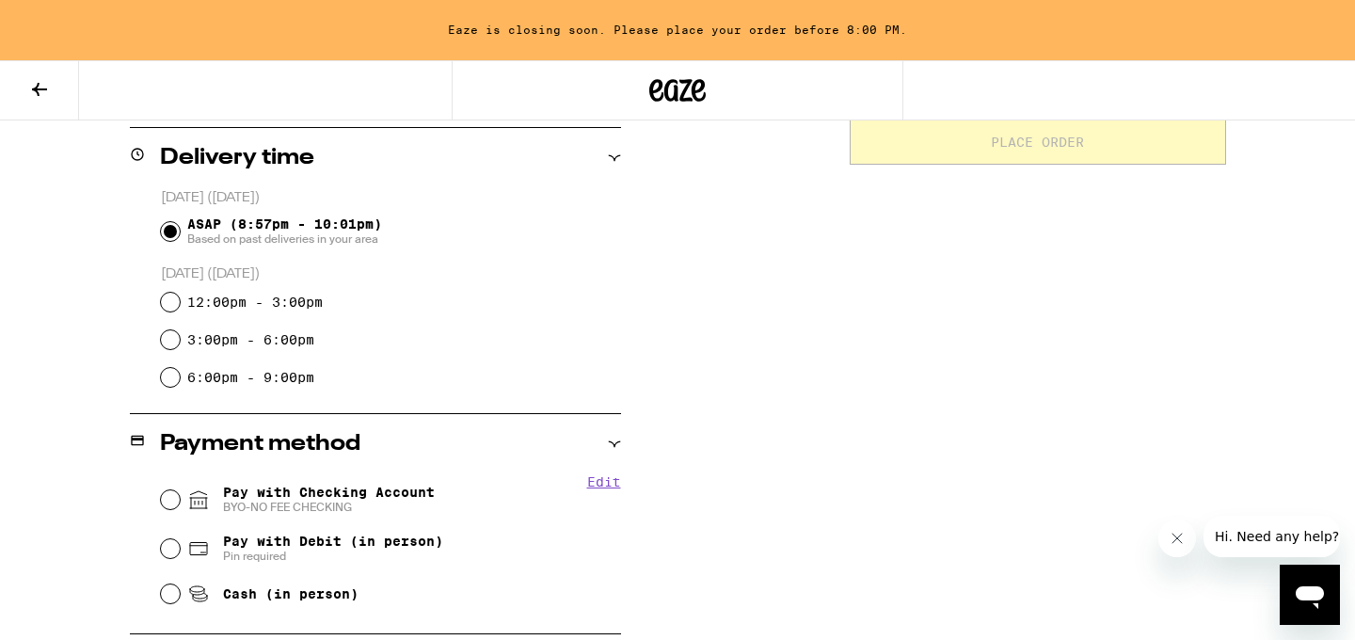
scroll to position [649, 0]
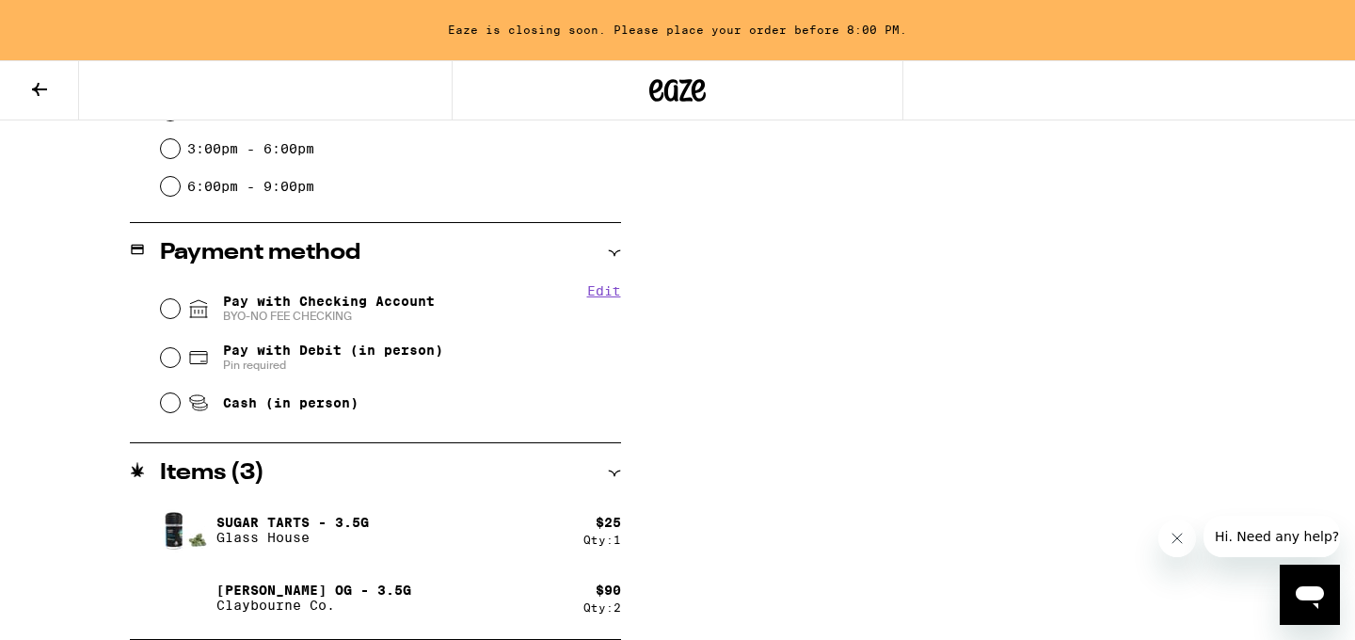
click at [45, 90] on icon at bounding box center [39, 89] width 23 height 23
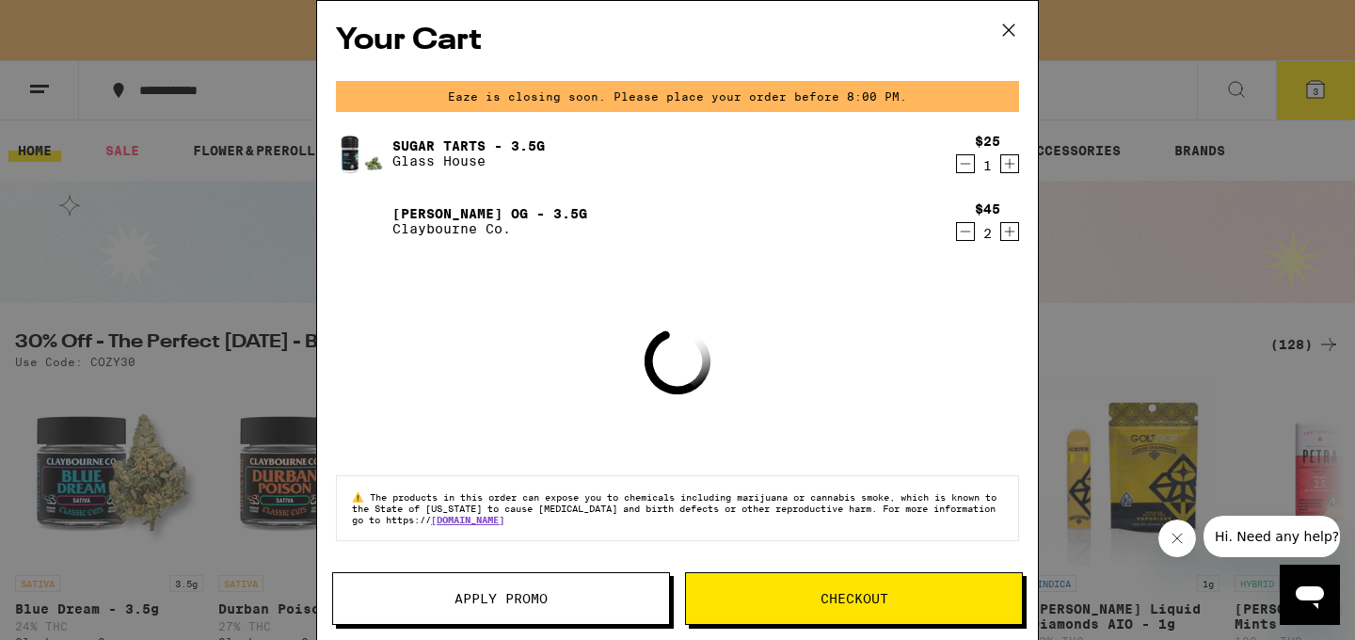
click at [1007, 29] on icon at bounding box center [1008, 29] width 11 height 11
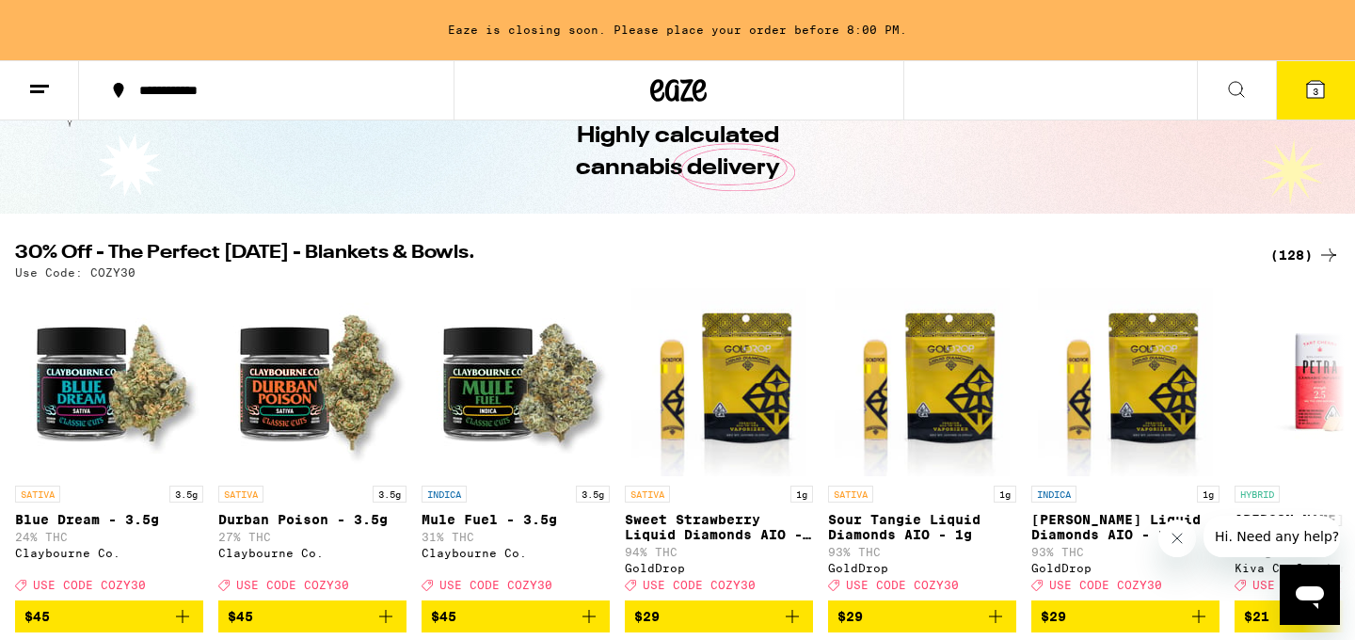
scroll to position [88, 0]
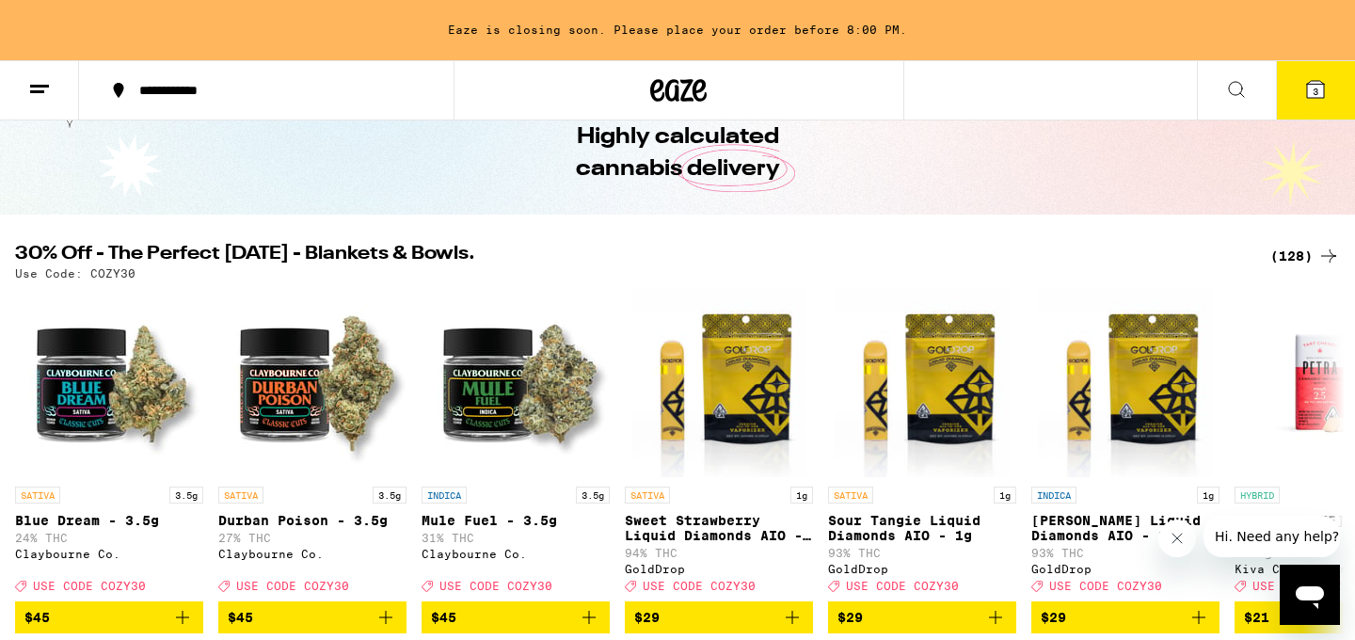
click at [1298, 260] on div "(128)" at bounding box center [1306, 256] width 70 height 23
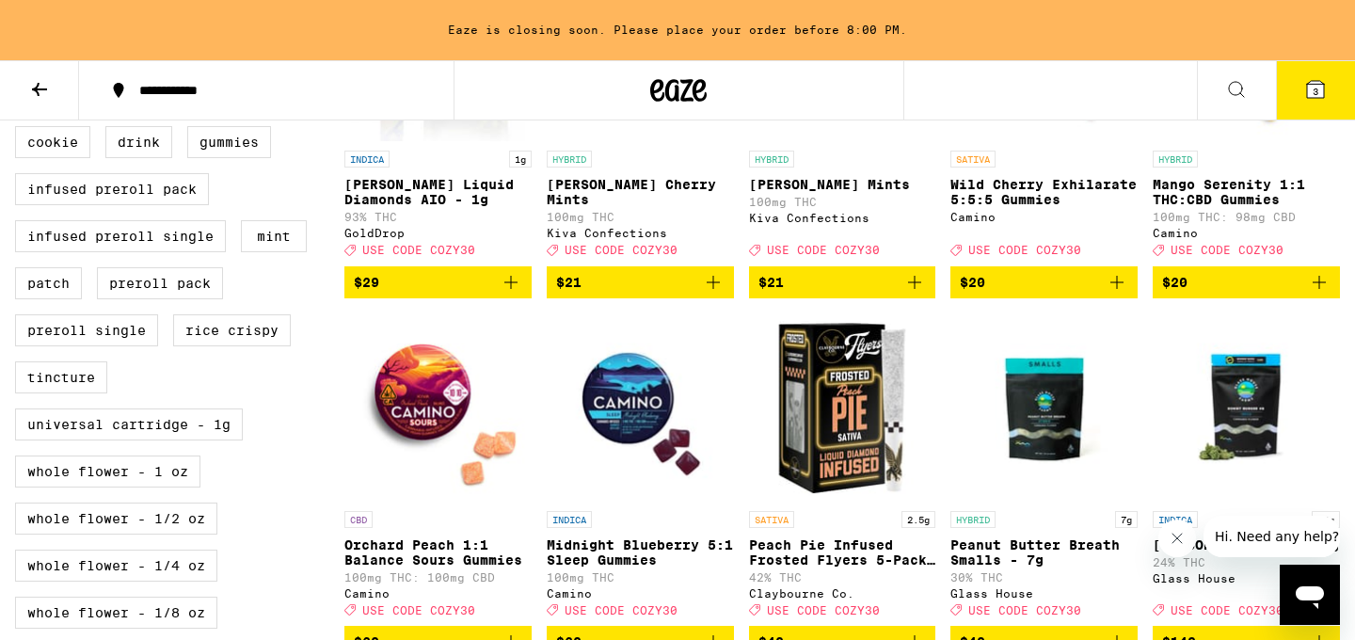
scroll to position [672, 0]
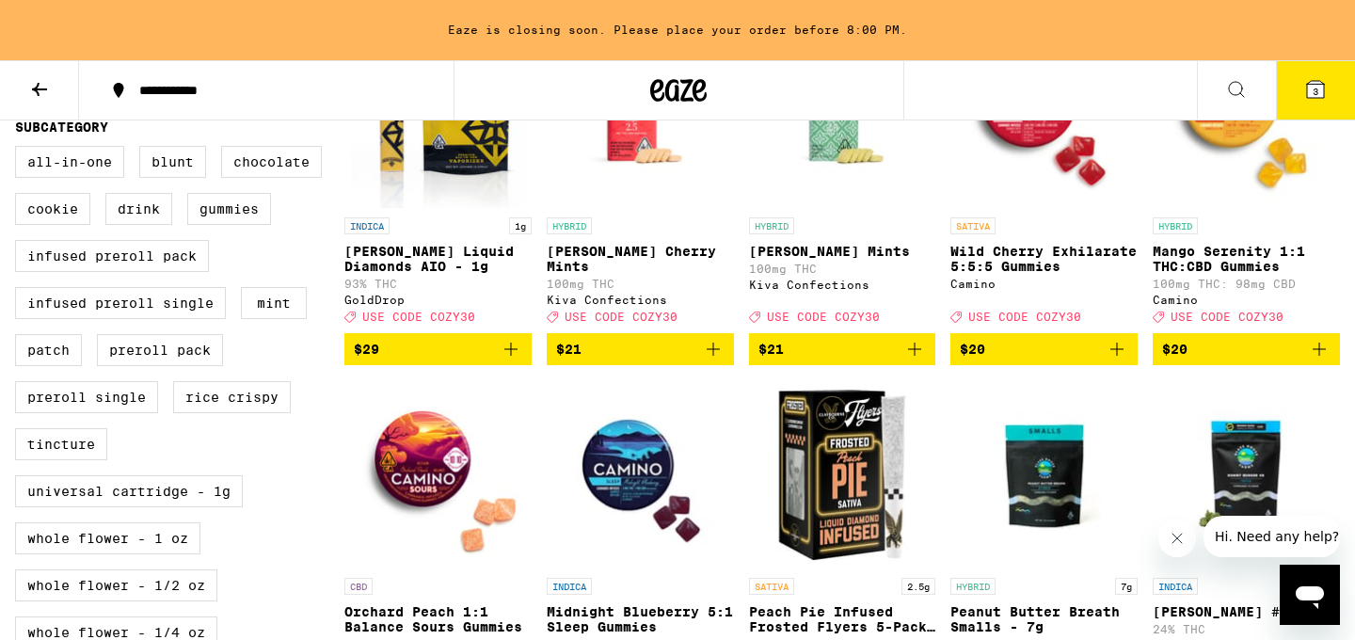
click at [1231, 360] on span "$20" at bounding box center [1246, 349] width 168 height 23
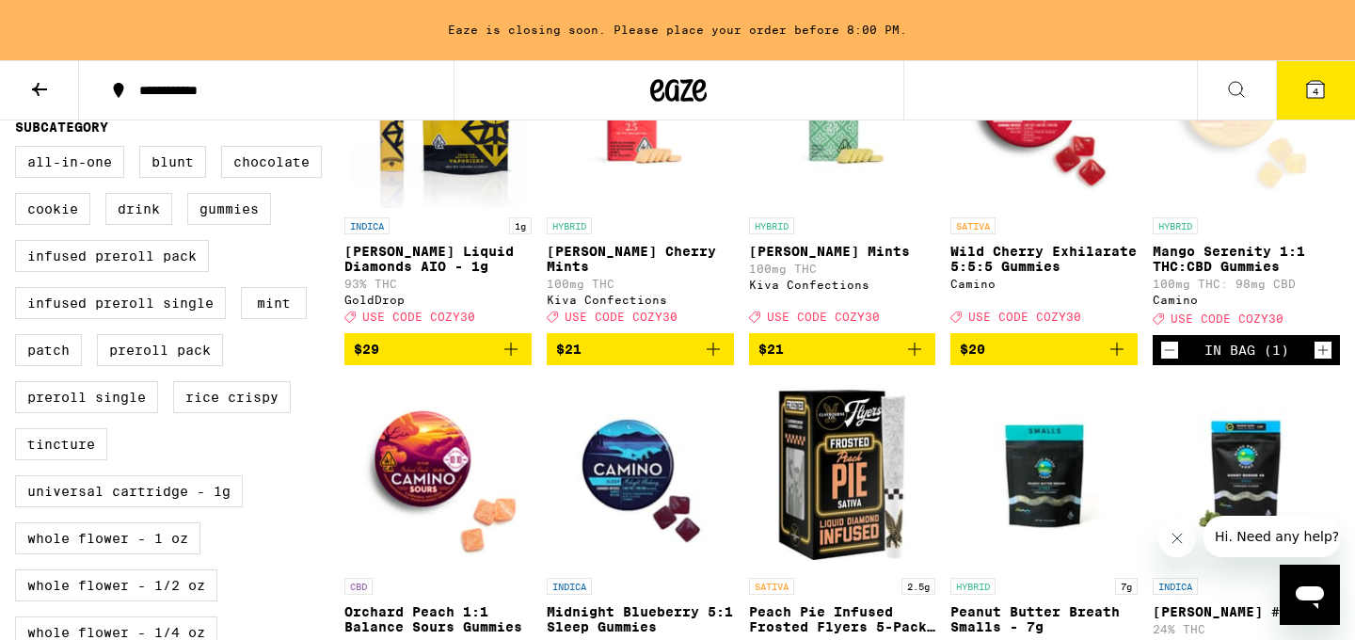
click at [1300, 101] on button "4" at bounding box center [1315, 90] width 79 height 58
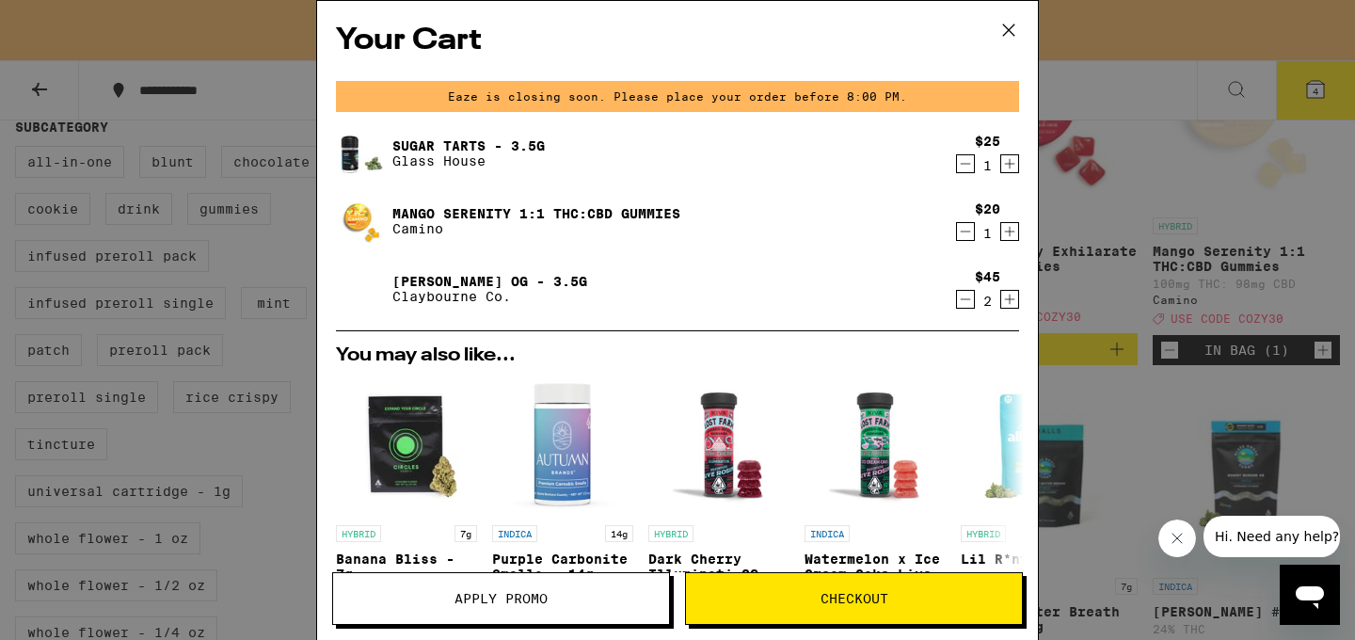
click at [873, 601] on span "Checkout" at bounding box center [855, 598] width 68 height 13
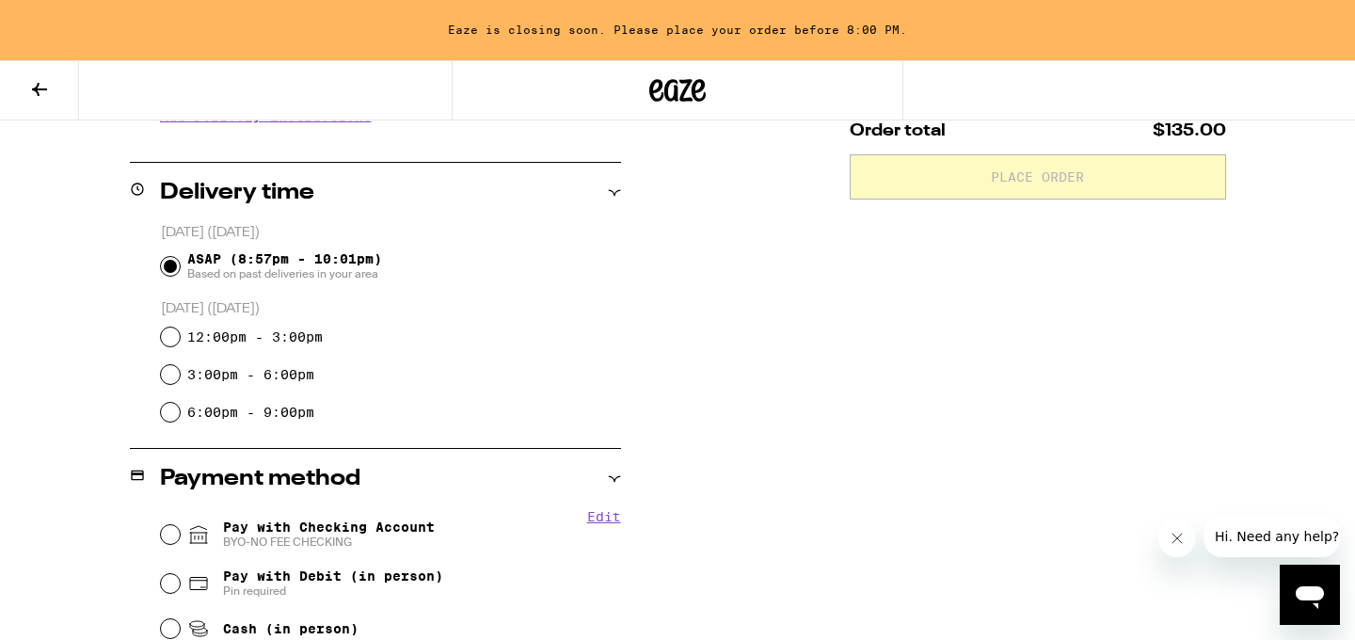
scroll to position [717, 0]
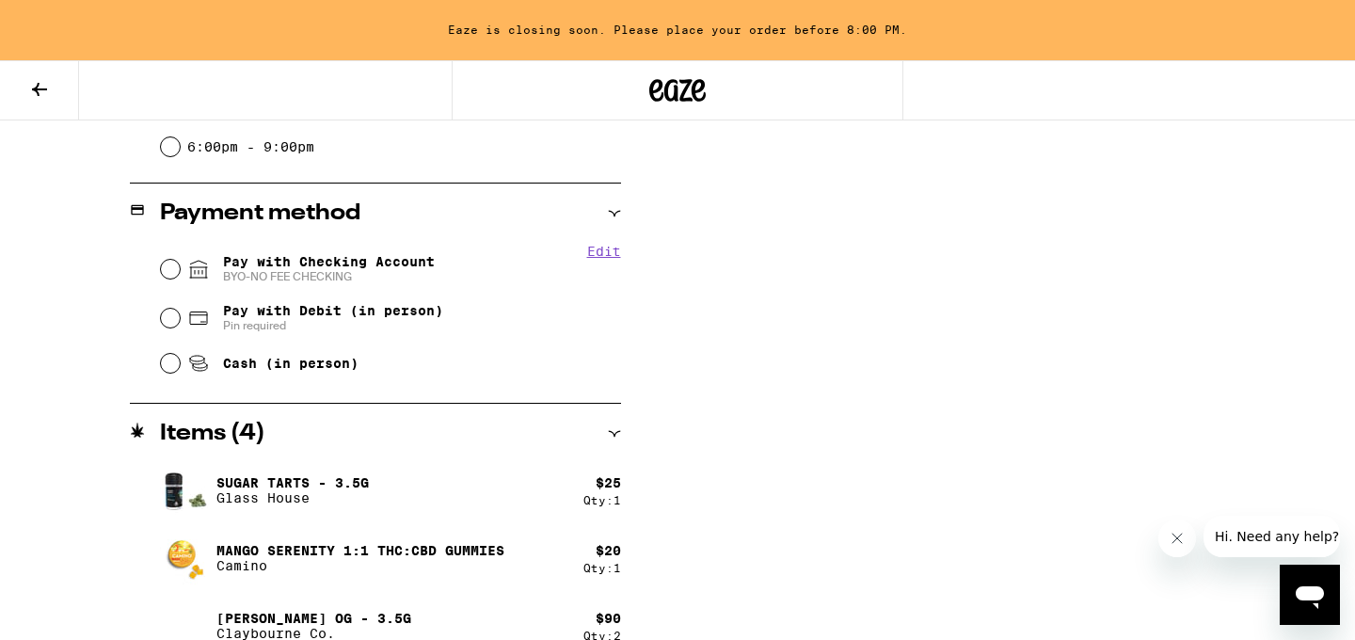
scroll to position [717, 0]
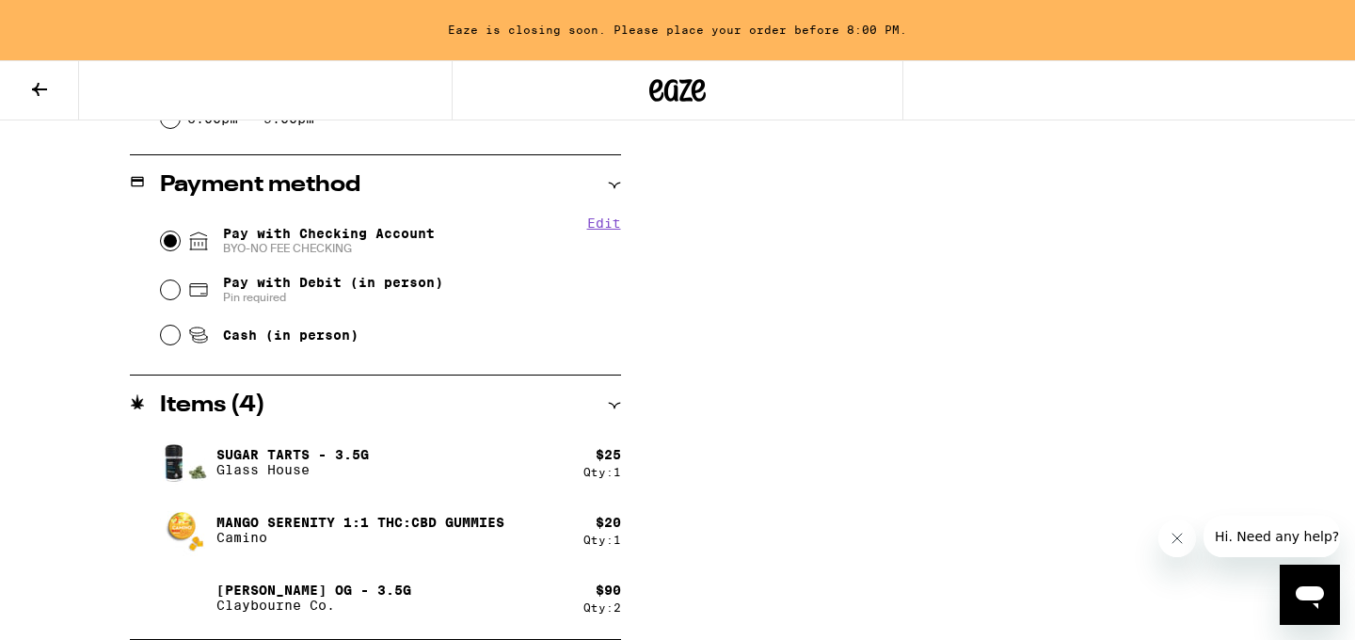
click at [168, 248] on input "Pay with Checking Account BYO-NO FEE CHECKING" at bounding box center [170, 241] width 19 height 19
radio input "true"
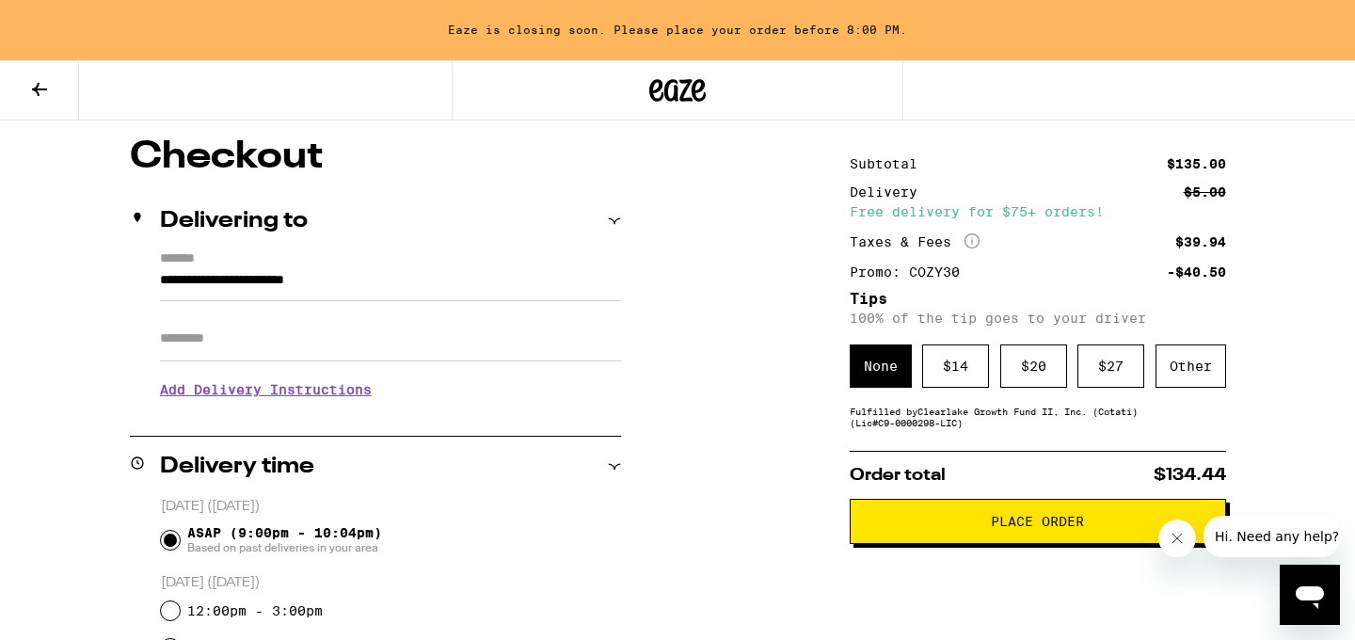
scroll to position [149, 0]
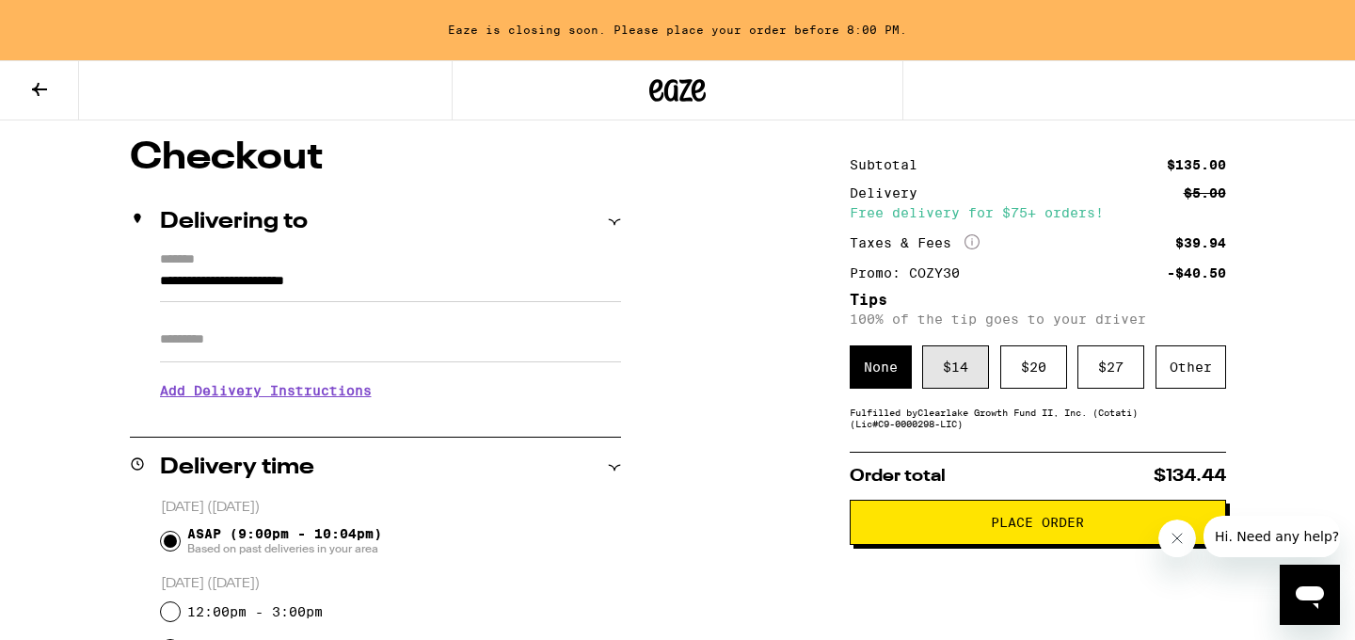
click at [955, 376] on div "$ 14" at bounding box center [955, 366] width 67 height 43
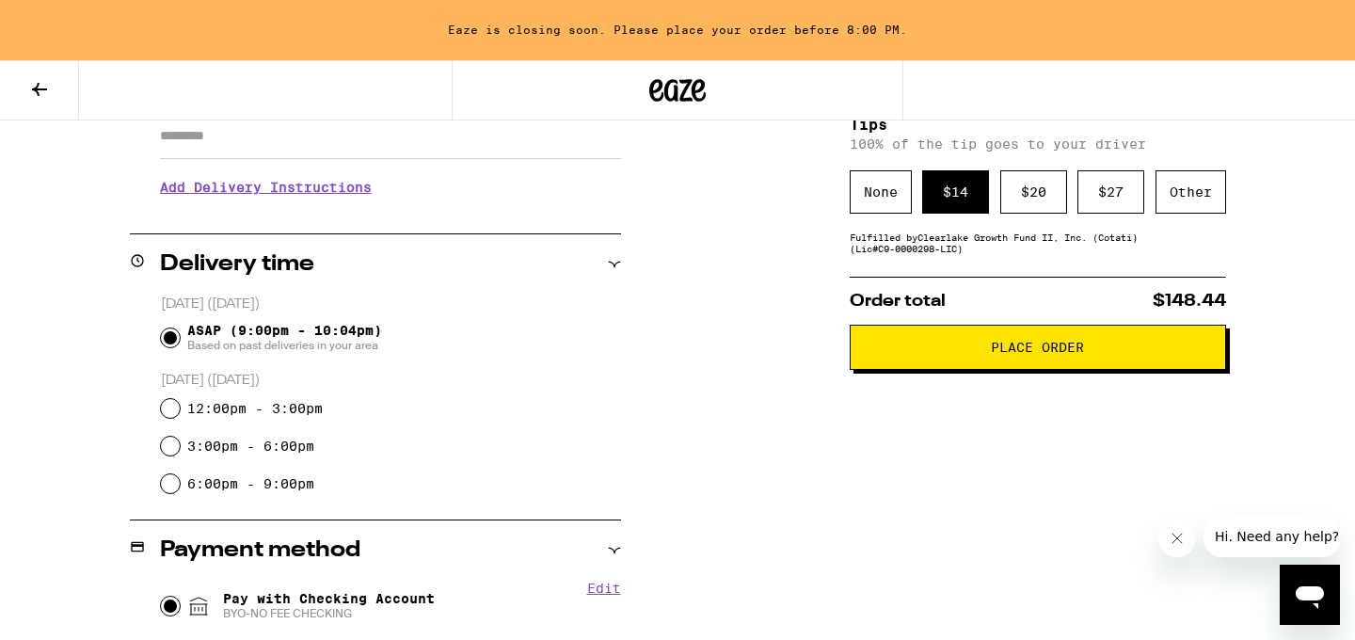
scroll to position [357, 0]
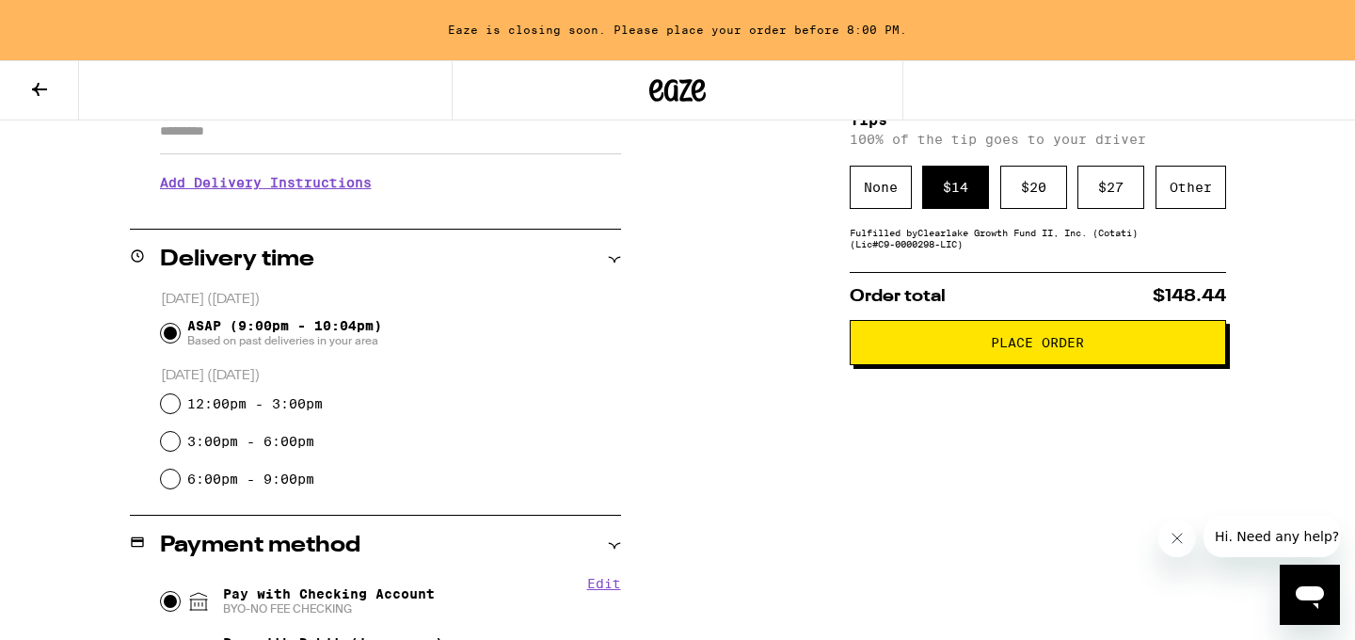
click at [1021, 349] on span "Place Order" at bounding box center [1037, 342] width 93 height 13
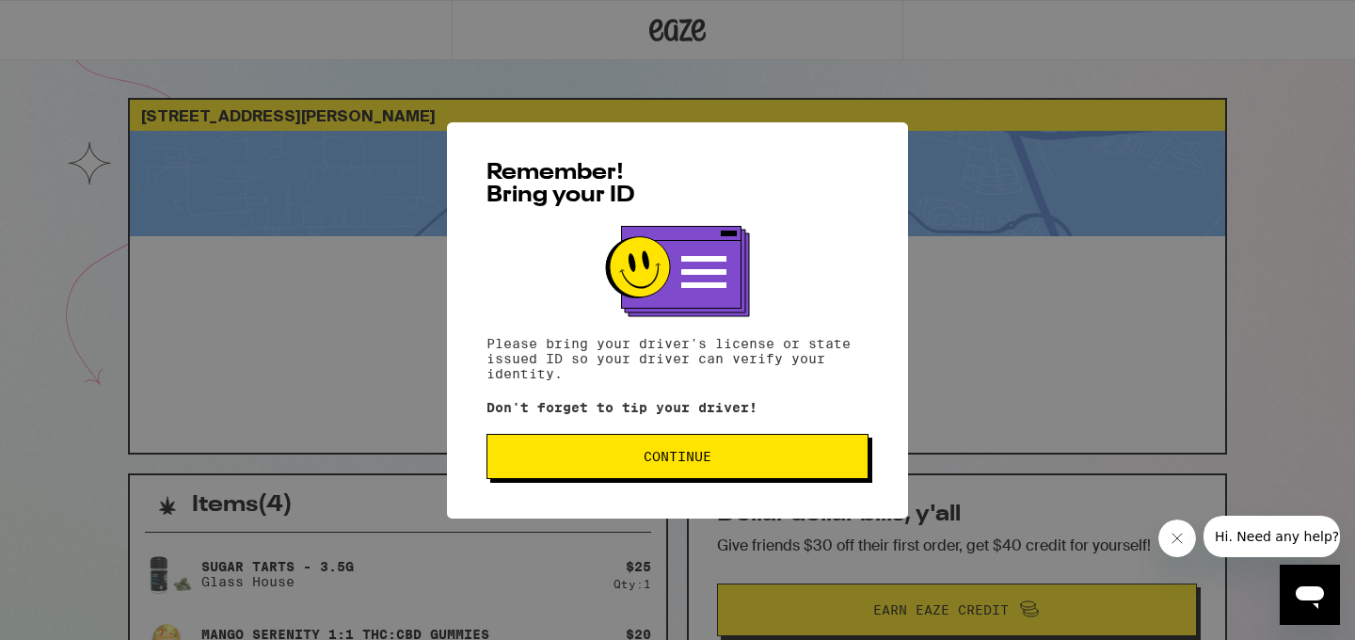
click at [674, 471] on button "Continue" at bounding box center [678, 456] width 382 height 45
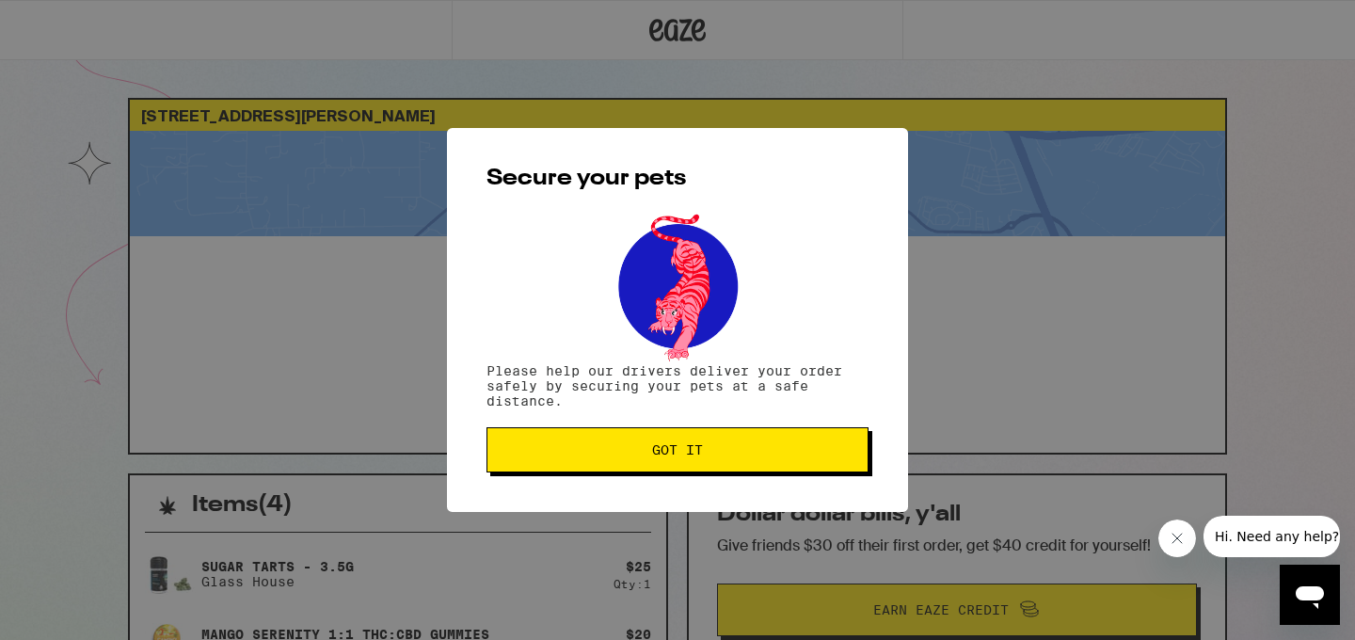
click at [674, 471] on button "Got it" at bounding box center [678, 449] width 382 height 45
